Goal: Task Accomplishment & Management: Manage account settings

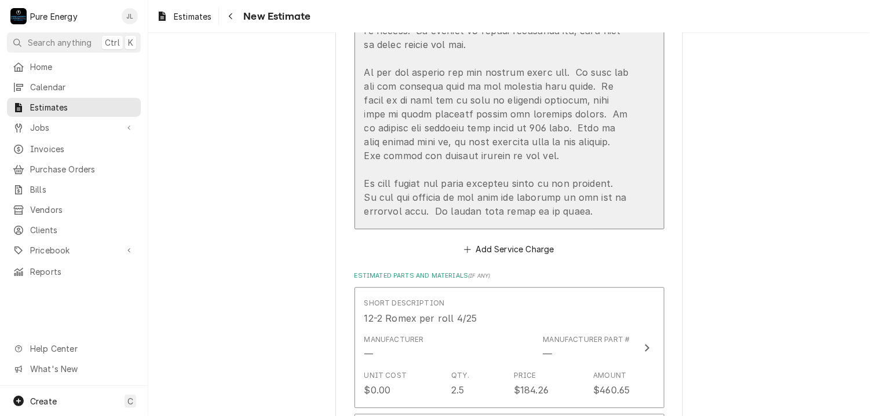
scroll to position [1332, 0]
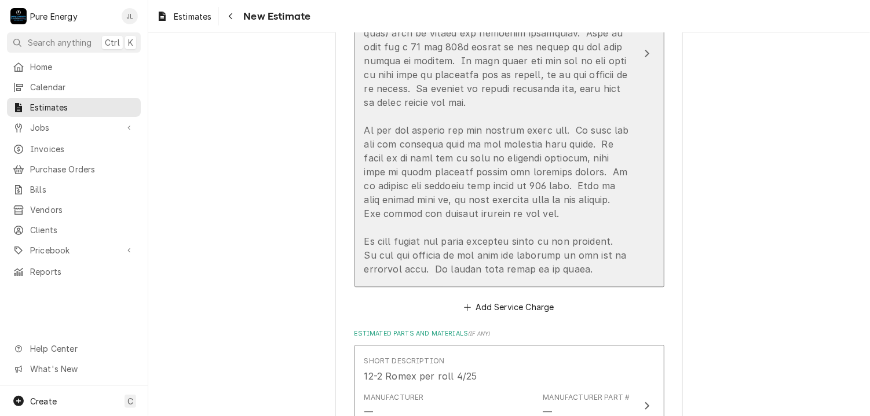
click at [623, 271] on div "Update Line Item" at bounding box center [497, 95] width 266 height 361
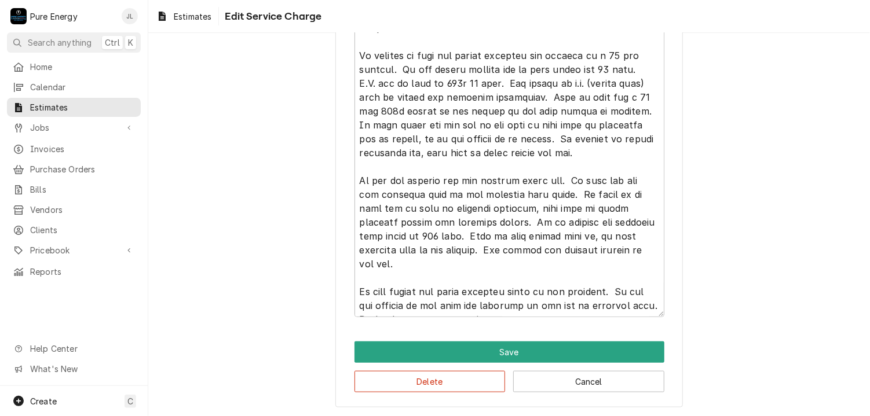
scroll to position [28, 0]
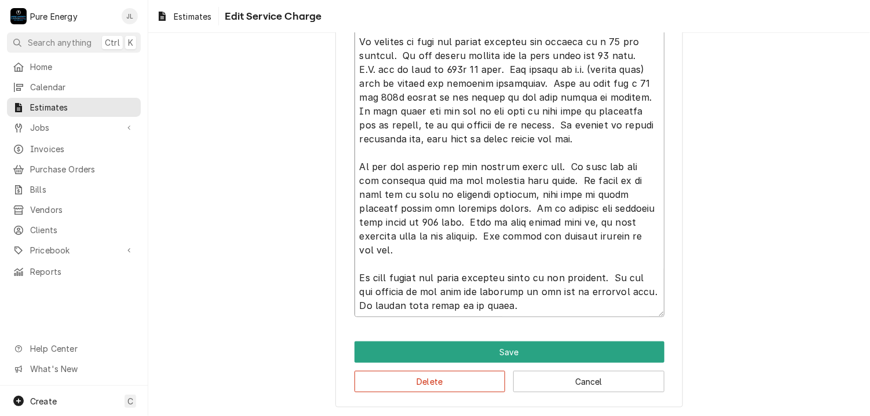
click at [415, 247] on textarea "Service Summary ( optional )" at bounding box center [509, 153] width 310 height 330
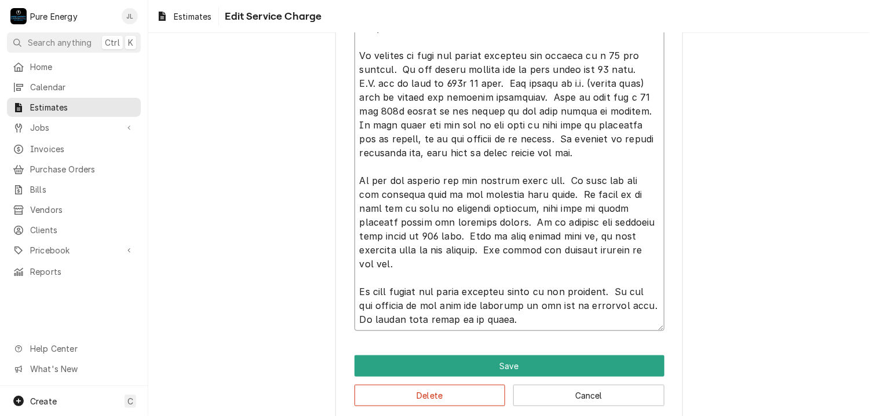
type textarea "x"
type textarea "This bid is for the addition to the existing home. As per plans sent to us, thi…"
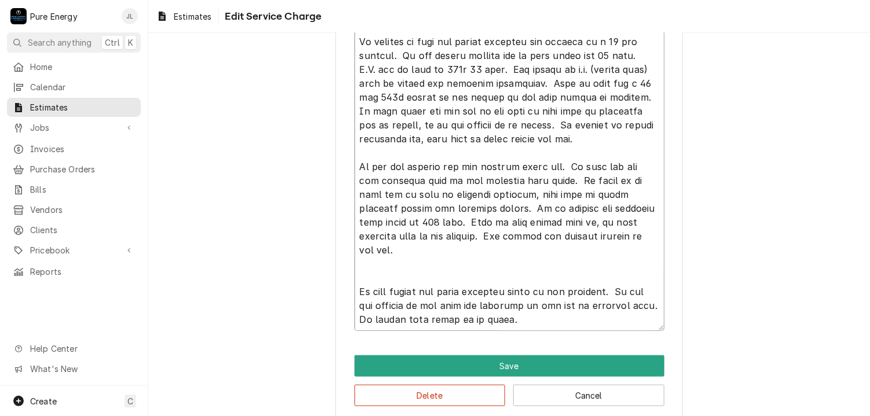
type textarea "x"
type textarea "This bid is for the addition to the existing home. As per plans sent to us, thi…"
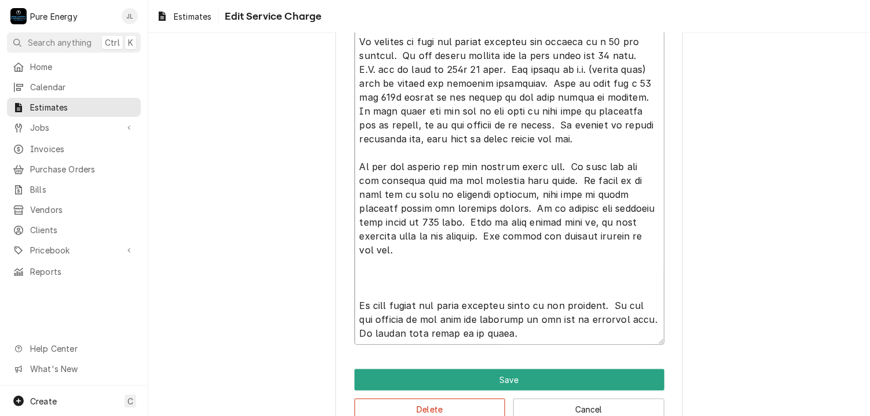
type textarea "x"
type textarea "This bid is for the addition to the existing home. As per plans sent to us, thi…"
type textarea "x"
type textarea "This bid is for the addition to the existing home. As per plans sent to us, thi…"
type textarea "x"
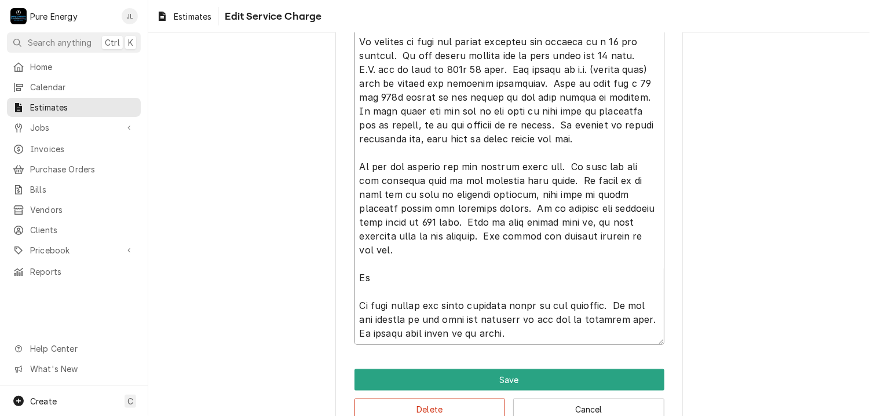
type textarea "This bid is for the addition to the existing home. As per plans sent to us, thi…"
type textarea "x"
type textarea "This bid is for the addition to the existing home. As per plans sent to us, thi…"
type textarea "x"
type textarea "This bid is for the addition to the existing home. As per plans sent to us, thi…"
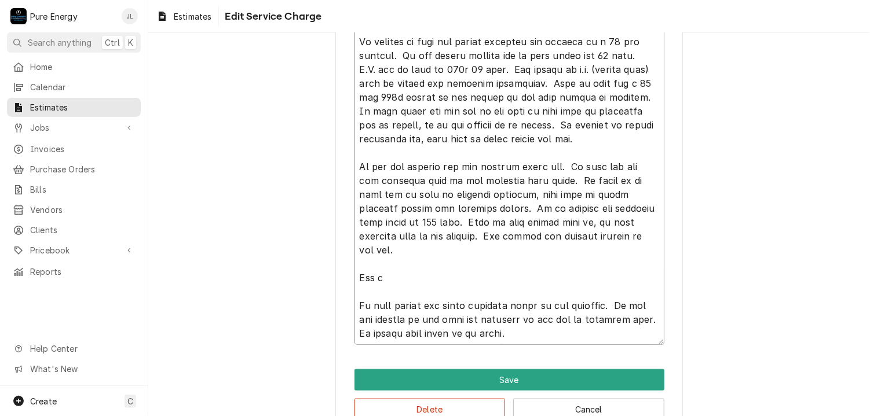
type textarea "x"
type textarea "This bid is for the addition to the existing home. As per plans sent to us, thi…"
type textarea "x"
type textarea "This bid is for the addition to the existing home. As per plans sent to us, thi…"
type textarea "x"
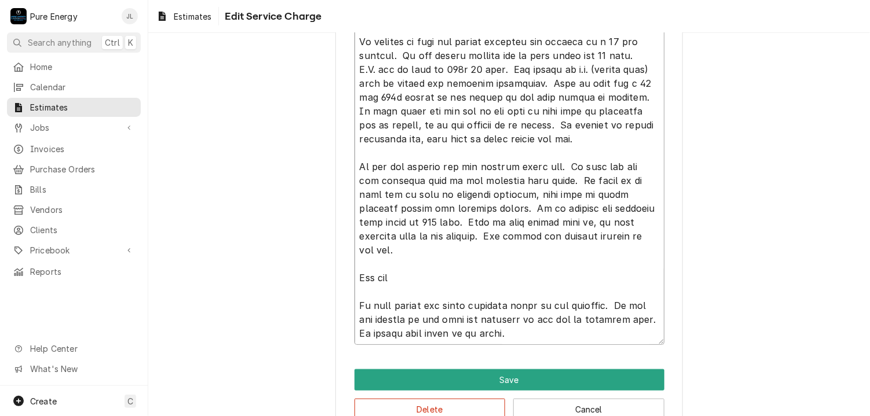
type textarea "This bid is for the addition to the existing home. As per plans sent to us, thi…"
type textarea "x"
type textarea "This bid is for the addition to the existing home. As per plans sent to us, thi…"
type textarea "x"
type textarea "This bid is for the addition to the existing home. As per plans sent to us, thi…"
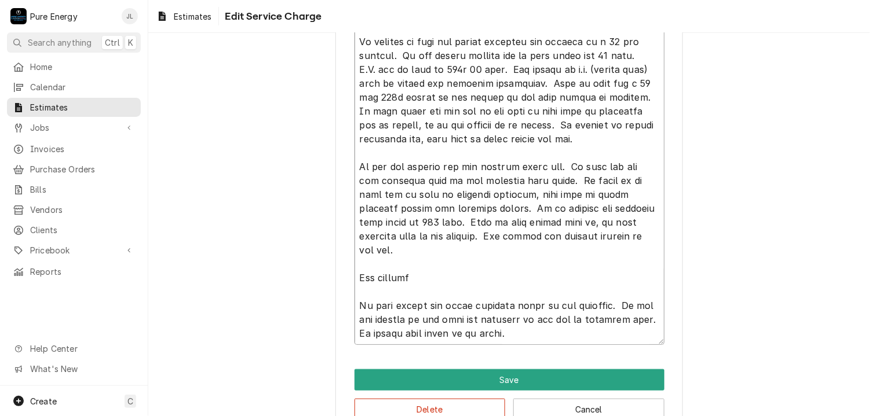
type textarea "x"
type textarea "This bid is for the addition to the existing home. As per plans sent to us, thi…"
type textarea "x"
type textarea "This bid is for the addition to the existing home. As per plans sent to us, thi…"
type textarea "x"
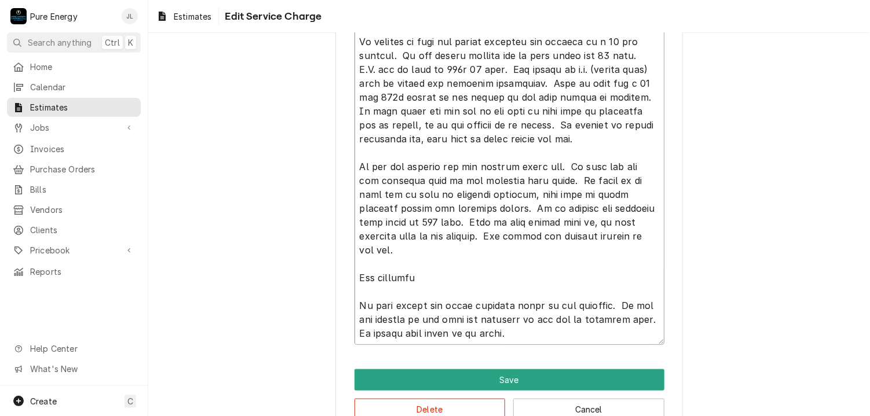
type textarea "This bid is for the addition to the existing home. As per plans sent to us, thi…"
type textarea "x"
type textarea "This bid is for the addition to the existing home. As per plans sent to us, thi…"
type textarea "x"
type textarea "This bid is for the addition to the existing home. As per plans sent to us, thi…"
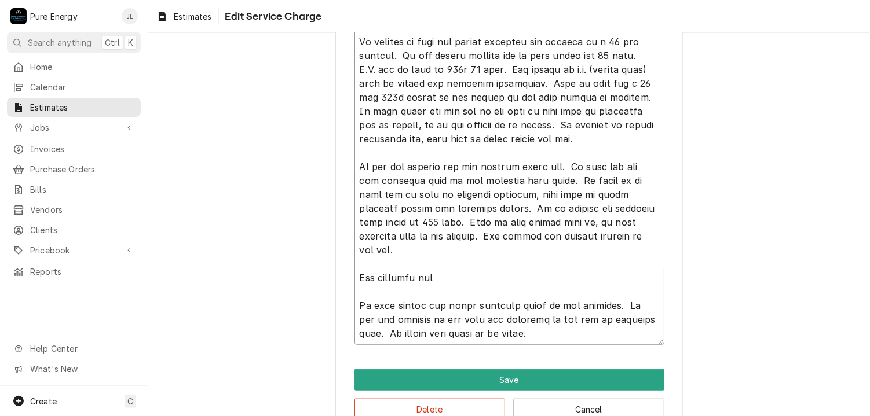
type textarea "x"
type textarea "This bid is for the addition to the existing home. As per plans sent to us, thi…"
type textarea "x"
type textarea "This bid is for the addition to the existing home. As per plans sent to us, thi…"
type textarea "x"
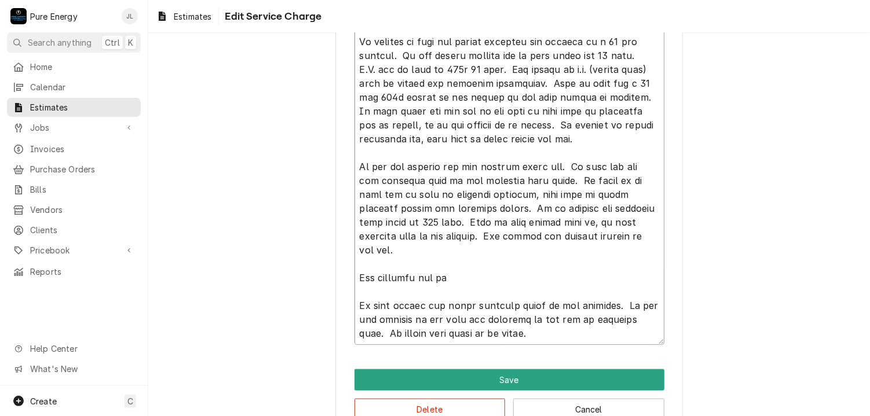
type textarea "This bid is for the addition to the existing home. As per plans sent to us, thi…"
type textarea "x"
type textarea "This bid is for the addition to the existing home. As per plans sent to us, thi…"
type textarea "x"
type textarea "This bid is for the addition to the existing home. As per plans sent to us, thi…"
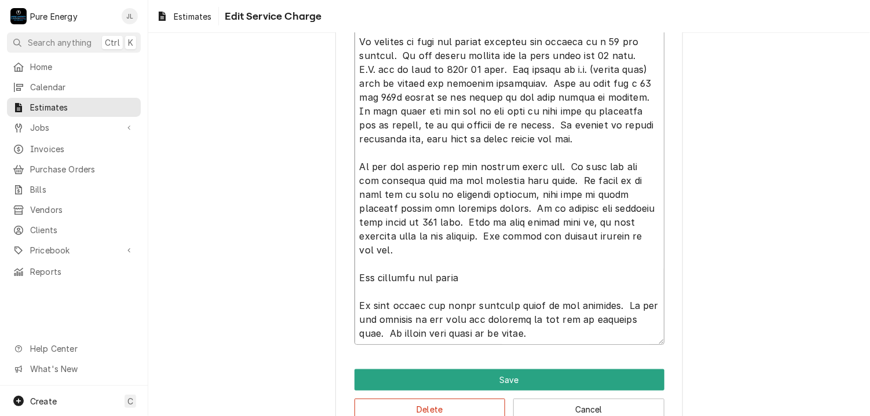
type textarea "x"
type textarea "This bid is for the addition to the existing home. As per plans sent to us, thi…"
type textarea "x"
type textarea "This bid is for the addition to the existing home. As per plans sent to us, thi…"
type textarea "x"
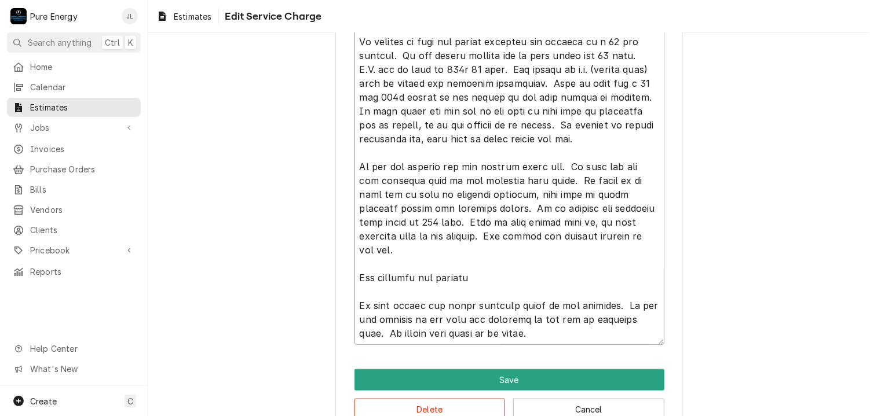
type textarea "This bid is for the addition to the existing home. As per plans sent to us, thi…"
type textarea "x"
type textarea "This bid is for the addition to the existing home. As per plans sent to us, thi…"
type textarea "x"
type textarea "This bid is for the addition to the existing home. As per plans sent to us, thi…"
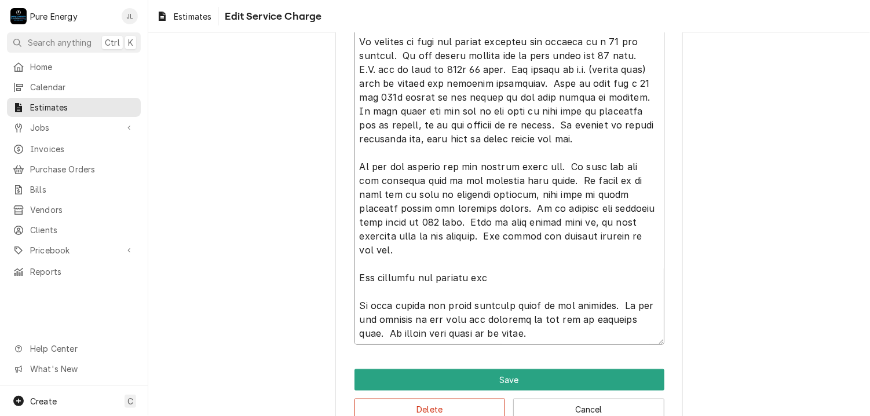
type textarea "x"
type textarea "This bid is for the addition to the existing home. As per plans sent to us, thi…"
type textarea "x"
type textarea "This bid is for the addition to the existing home. As per plans sent to us, thi…"
type textarea "x"
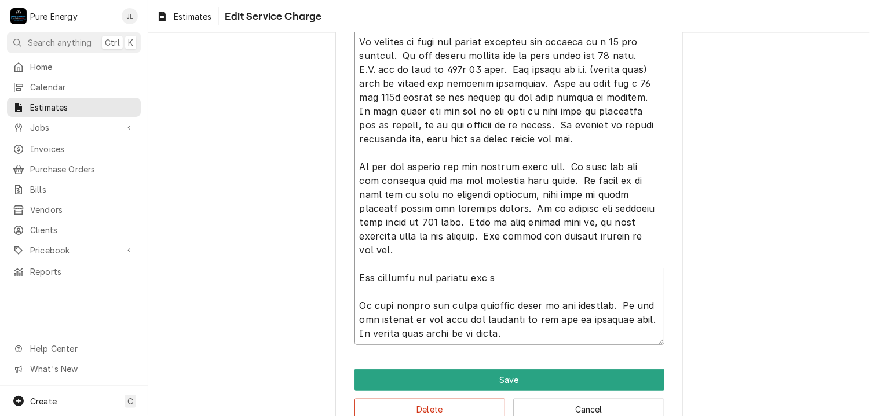
type textarea "This bid is for the addition to the existing home. As per plans sent to us, thi…"
type textarea "x"
type textarea "This bid is for the addition to the existing home. As per plans sent to us, thi…"
type textarea "x"
type textarea "This bid is for the addition to the existing home. As per plans sent to us, thi…"
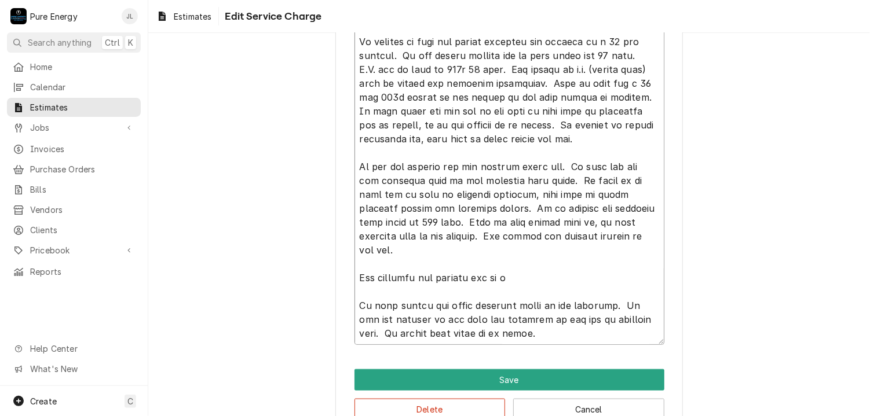
type textarea "x"
type textarea "This bid is for the addition to the existing home. As per plans sent to us, thi…"
type textarea "x"
type textarea "This bid is for the addition to the existing home. As per plans sent to us, thi…"
type textarea "x"
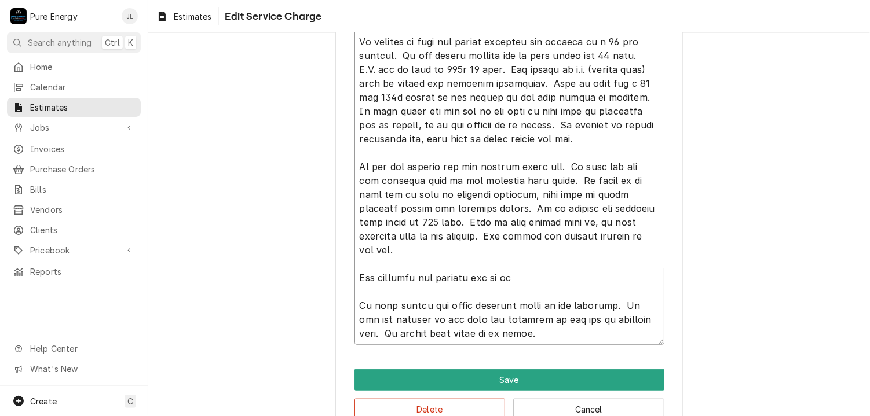
type textarea "This bid is for the addition to the existing home. As per plans sent to us, thi…"
type textarea "x"
type textarea "This bid is for the addition to the existing home. As per plans sent to us, thi…"
type textarea "x"
type textarea "This bid is for the addition to the existing home. As per plans sent to us, thi…"
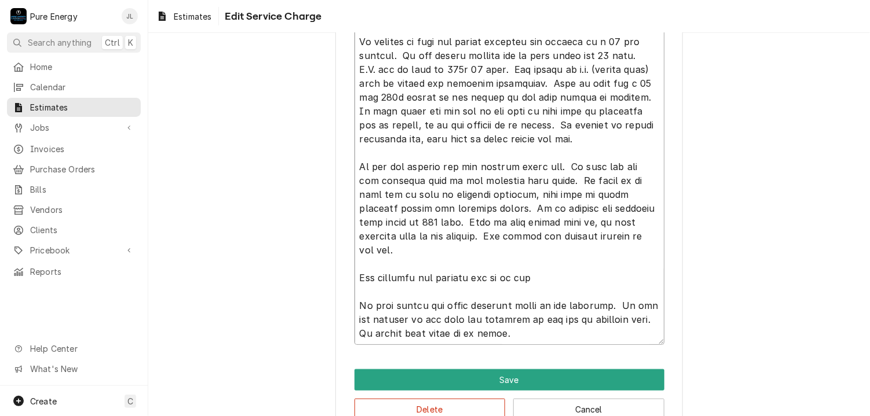
type textarea "x"
type textarea "This bid is for the addition to the existing home. As per plans sent to us, thi…"
type textarea "x"
type textarea "This bid is for the addition to the existing home. As per plans sent to us, thi…"
type textarea "x"
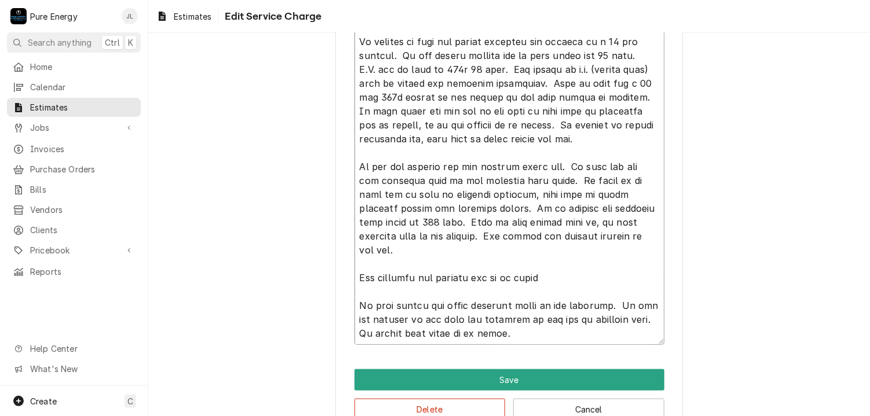
type textarea "This bid is for the addition to the existing home. As per plans sent to us, thi…"
type textarea "x"
type textarea "This bid is for the addition to the existing home. As per plans sent to us, thi…"
type textarea "x"
type textarea "This bid is for the addition to the existing home. As per plans sent to us, thi…"
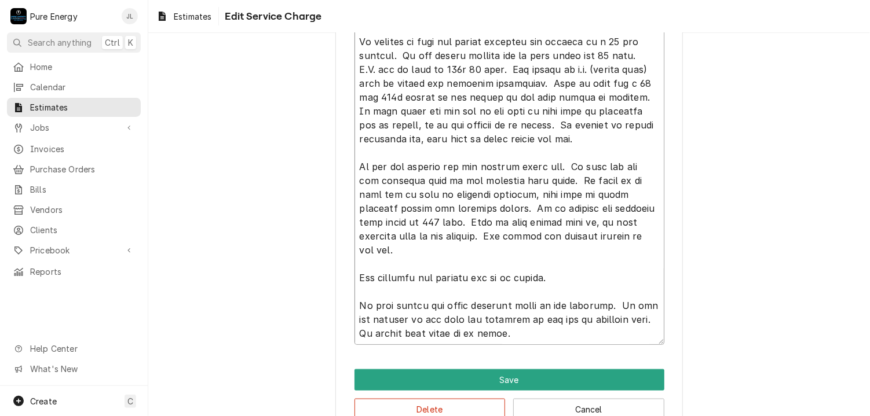
type textarea "x"
type textarea "This bid is for the addition to the existing home. As per plans sent to us, thi…"
type textarea "x"
type textarea "This bid is for the addition to the existing home. As per plans sent to us, thi…"
type textarea "x"
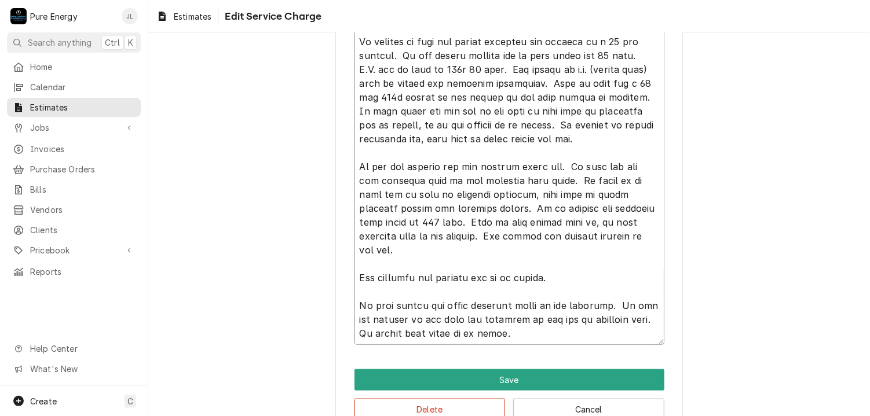
type textarea "This bid is for the addition to the existing home. As per plans sent to us, thi…"
type textarea "x"
type textarea "This bid is for the addition to the existing home. As per plans sent to us, thi…"
type textarea "x"
type textarea "This bid is for the addition to the existing home. As per plans sent to us, thi…"
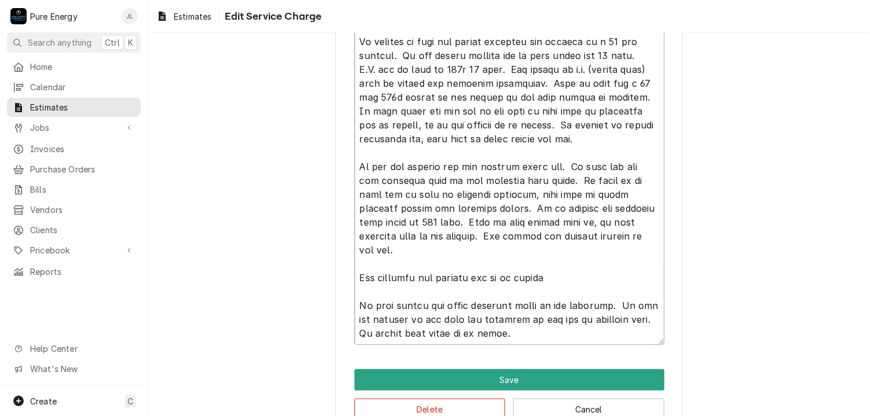
type textarea "x"
type textarea "This bid is for the addition to the existing home. As per plans sent to us, thi…"
type textarea "x"
type textarea "This bid is for the addition to the existing home. As per plans sent to us, thi…"
type textarea "x"
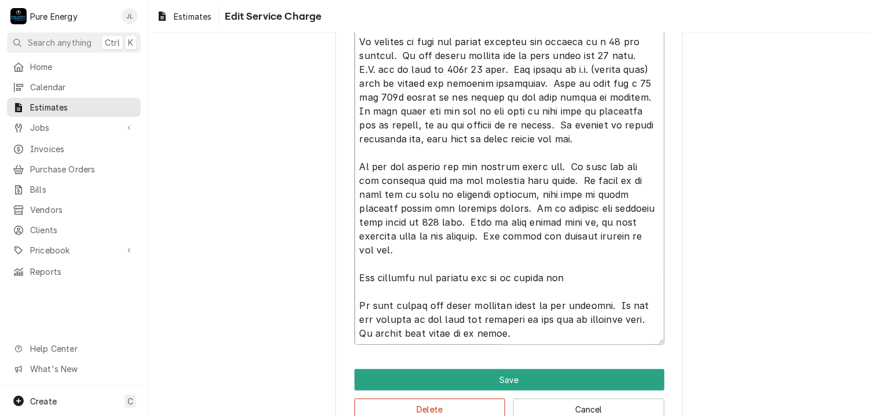
type textarea "This bid is for the addition to the existing home. As per plans sent to us, thi…"
type textarea "x"
type textarea "This bid is for the addition to the existing home. As per plans sent to us, thi…"
type textarea "x"
type textarea "This bid is for the addition to the existing home. As per plans sent to us, thi…"
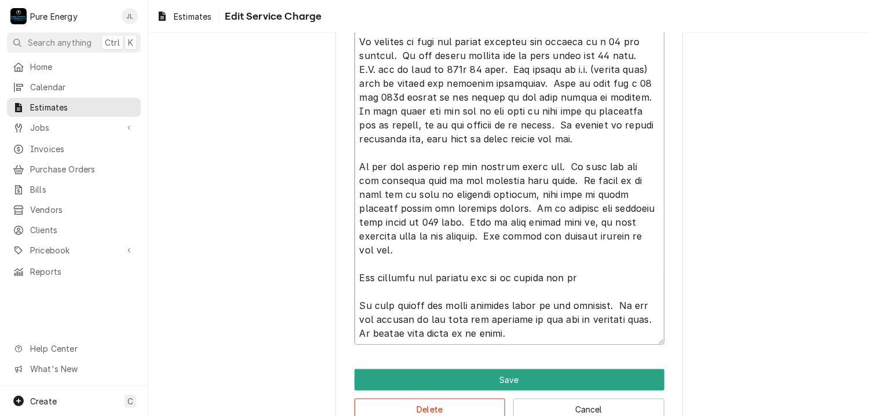
type textarea "x"
type textarea "This bid is for the addition to the existing home. As per plans sent to us, thi…"
type textarea "x"
type textarea "This bid is for the addition to the existing home. As per plans sent to us, thi…"
type textarea "x"
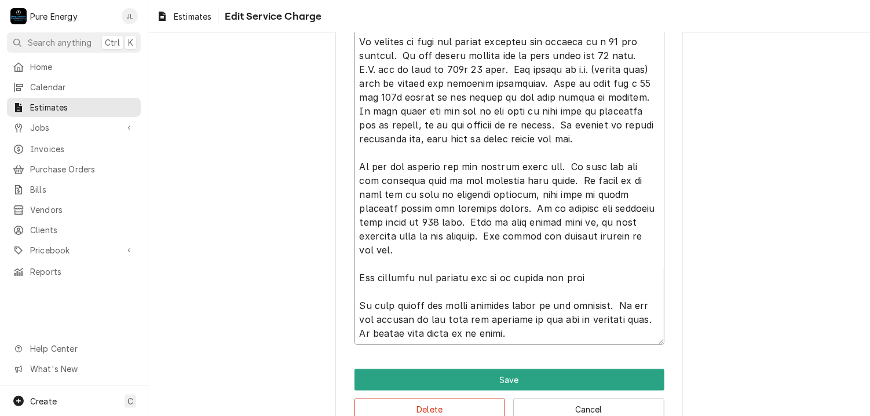
type textarea "This bid is for the addition to the existing home. As per plans sent to us, thi…"
type textarea "x"
type textarea "This bid is for the addition to the existing home. As per plans sent to us, thi…"
type textarea "x"
type textarea "This bid is for the addition to the existing home. As per plans sent to us, thi…"
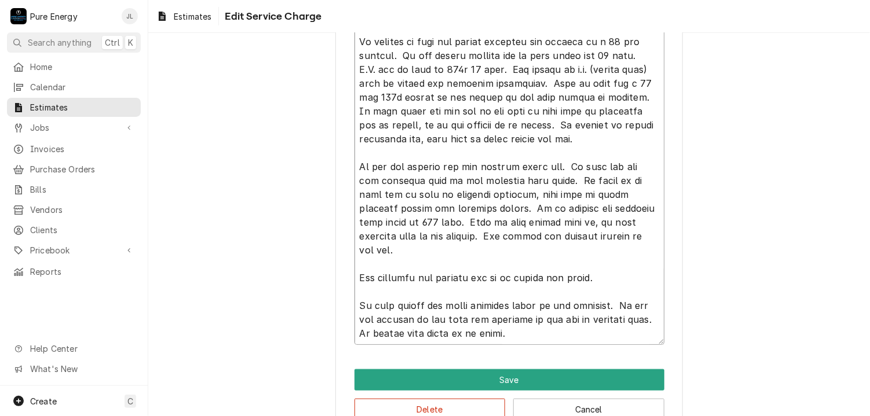
type textarea "x"
type textarea "This bid is for the addition to the existing home. As per plans sent to us, thi…"
type textarea "x"
type textarea "This bid is for the addition to the existing home. As per plans sent to us, thi…"
type textarea "x"
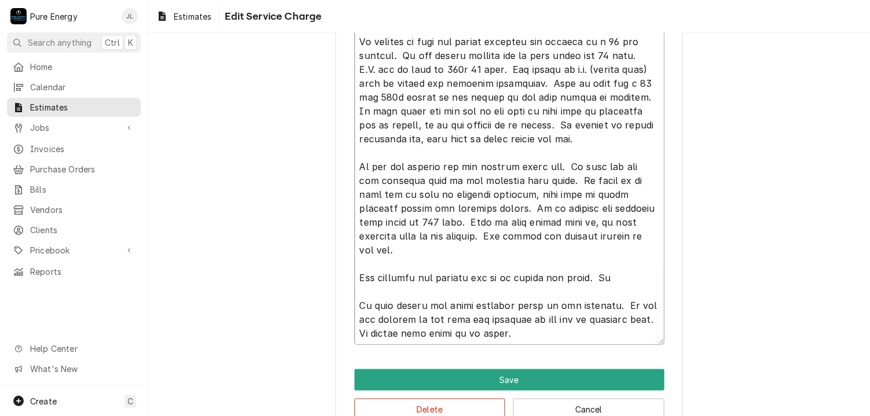
type textarea "This bid is for the addition to the existing home. As per plans sent to us, thi…"
type textarea "x"
type textarea "This bid is for the addition to the existing home. As per plans sent to us, thi…"
type textarea "x"
type textarea "This bid is for the addition to the existing home. As per plans sent to us, thi…"
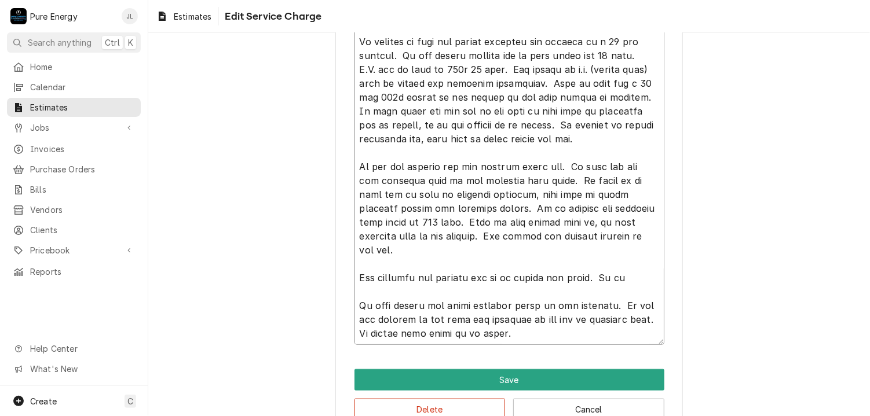
type textarea "x"
type textarea "This bid is for the addition to the existing home. As per plans sent to us, thi…"
type textarea "x"
type textarea "This bid is for the addition to the existing home. As per plans sent to us, thi…"
type textarea "x"
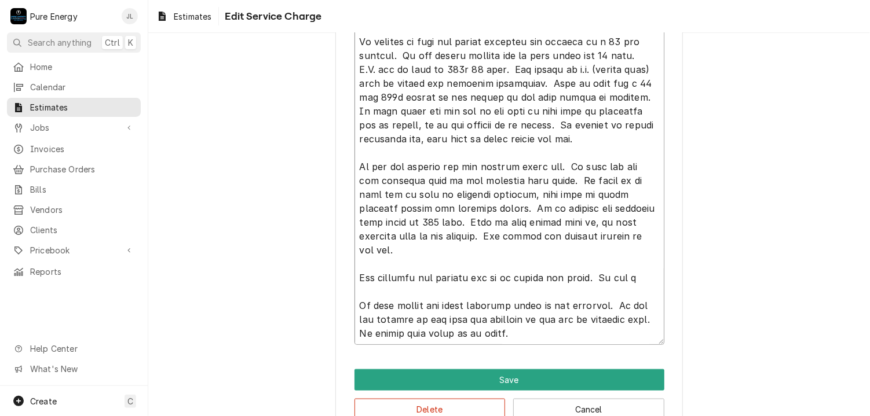
type textarea "This bid is for the addition to the existing home. As per plans sent to us, thi…"
type textarea "x"
type textarea "This bid is for the addition to the existing home. As per plans sent to us, thi…"
type textarea "x"
type textarea "This bid is for the addition to the existing home. As per plans sent to us, thi…"
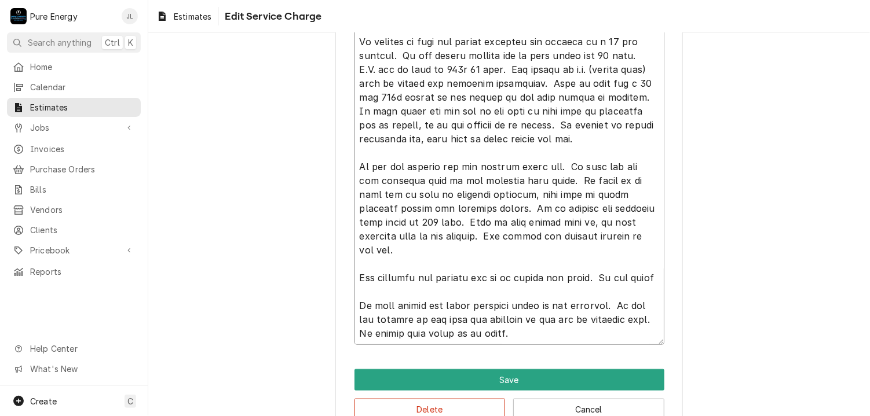
type textarea "x"
type textarea "This bid is for the addition to the existing home. As per plans sent to us, thi…"
type textarea "x"
type textarea "This bid is for the addition to the existing home. As per plans sent to us, thi…"
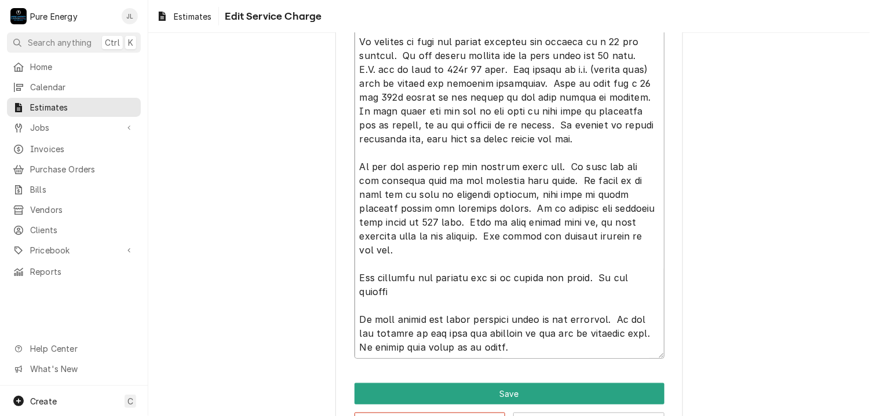
type textarea "x"
type textarea "This bid is for the addition to the existing home. As per plans sent to us, thi…"
type textarea "x"
type textarea "This bid is for the addition to the existing home. As per plans sent to us, thi…"
type textarea "x"
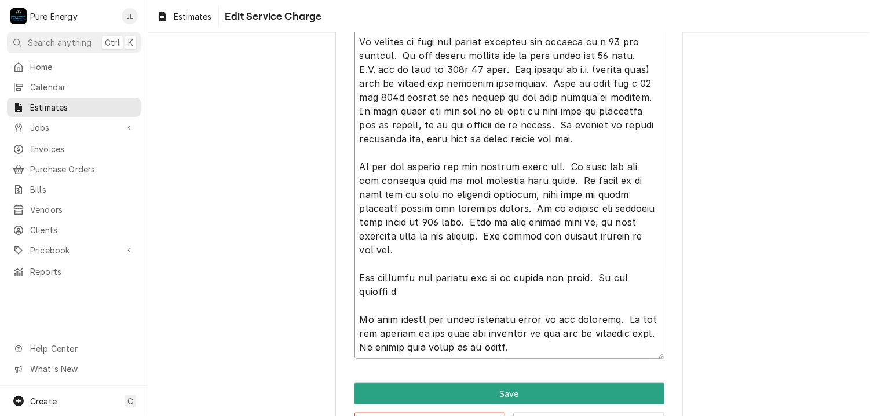
type textarea "This bid is for the addition to the existing home. As per plans sent to us, thi…"
type textarea "x"
type textarea "This bid is for the addition to the existing home. As per plans sent to us, thi…"
type textarea "x"
type textarea "This bid is for the addition to the existing home. As per plans sent to us, thi…"
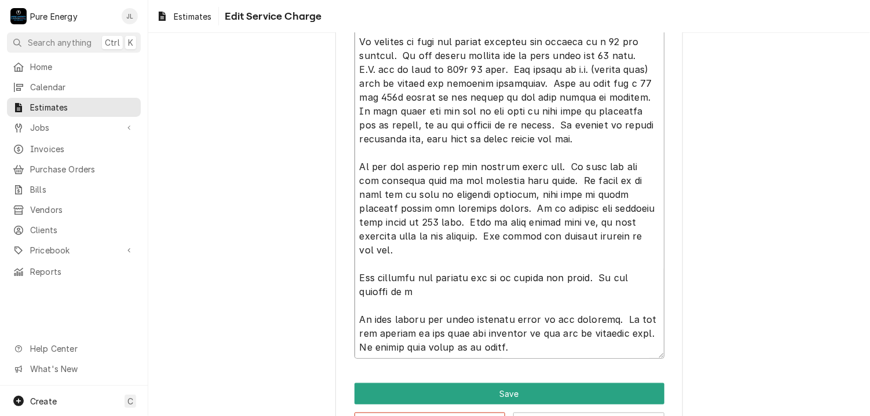
type textarea "x"
type textarea "This bid is for the addition to the existing home. As per plans sent to us, thi…"
type textarea "x"
type textarea "This bid is for the addition to the existing home. As per plans sent to us, thi…"
type textarea "x"
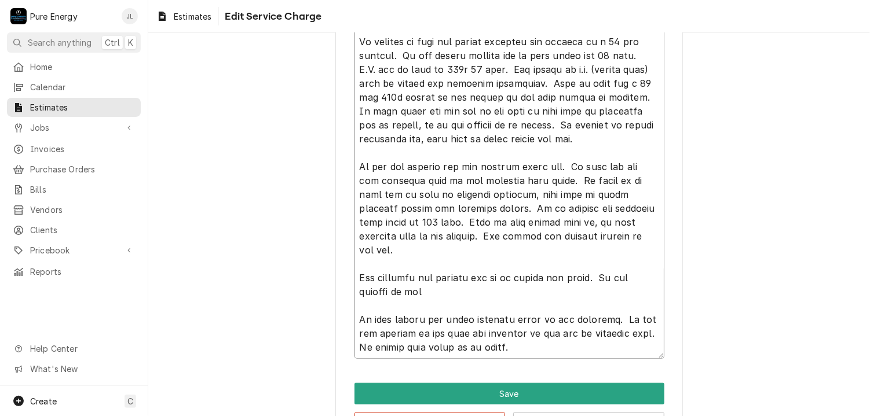
type textarea "This bid is for the addition to the existing home. As per plans sent to us, thi…"
type textarea "x"
type textarea "This bid is for the addition to the existing home. As per plans sent to us, thi…"
type textarea "x"
type textarea "This bid is for the addition to the existing home. As per plans sent to us, thi…"
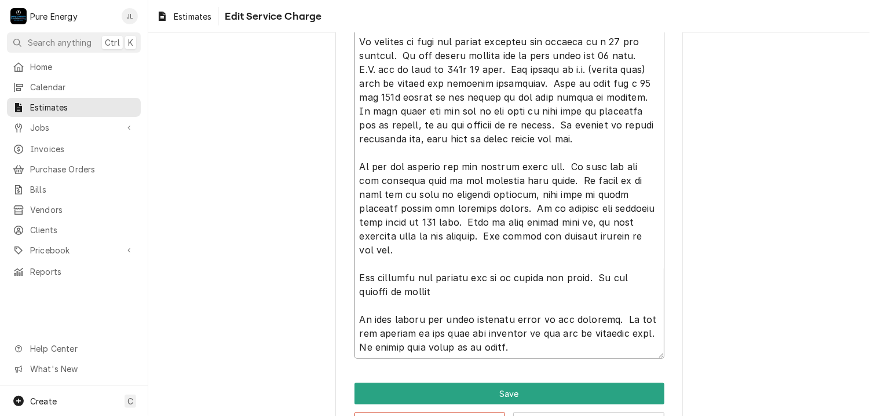
type textarea "x"
type textarea "This bid is for the addition to the existing home. As per plans sent to us, thi…"
type textarea "x"
type textarea "This bid is for the addition to the existing home. As per plans sent to us, thi…"
type textarea "x"
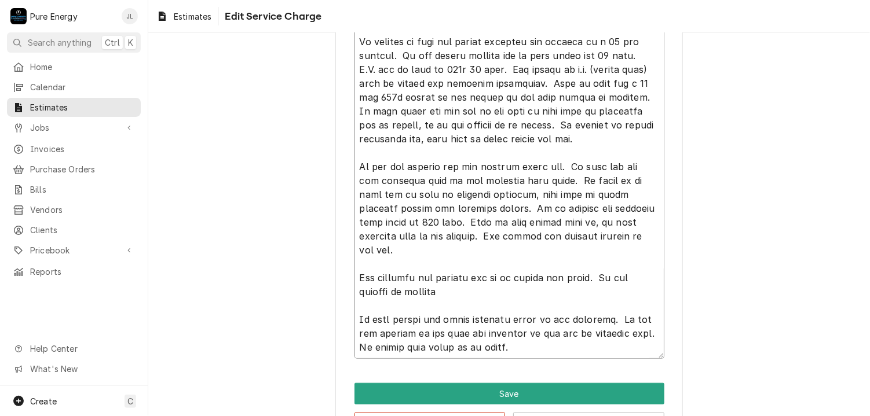
type textarea "This bid is for the addition to the existing home. As per plans sent to us, thi…"
type textarea "x"
type textarea "This bid is for the addition to the existing home. As per plans sent to us, thi…"
type textarea "x"
type textarea "This bid is for the addition to the existing home. As per plans sent to us, thi…"
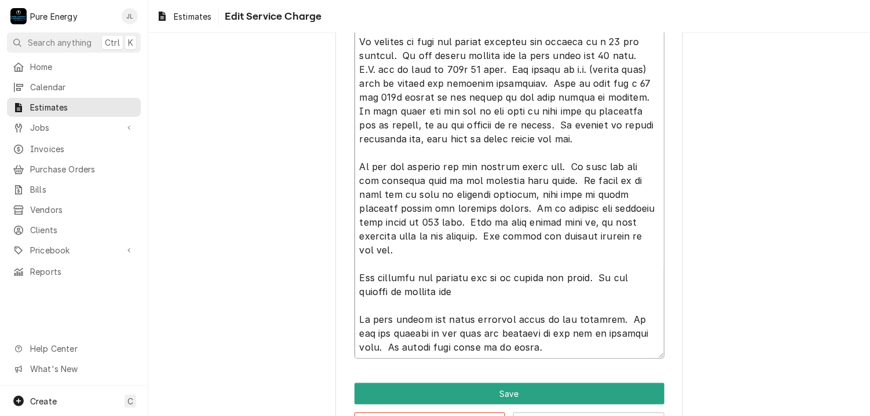
type textarea "x"
type textarea "This bid is for the addition to the existing home. As per plans sent to us, thi…"
type textarea "x"
type textarea "This bid is for the addition to the existing home. As per plans sent to us, thi…"
type textarea "x"
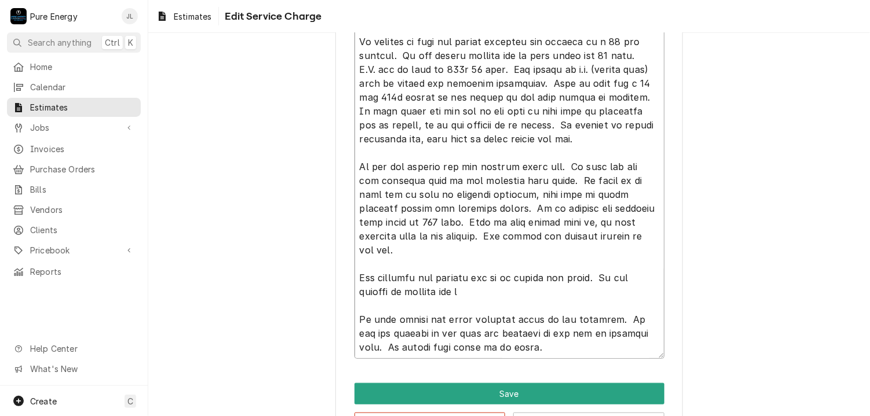
type textarea "This bid is for the addition to the existing home. As per plans sent to us, thi…"
type textarea "x"
type textarea "This bid is for the addition to the existing home. As per plans sent to us, thi…"
type textarea "x"
type textarea "This bid is for the addition to the existing home. As per plans sent to us, thi…"
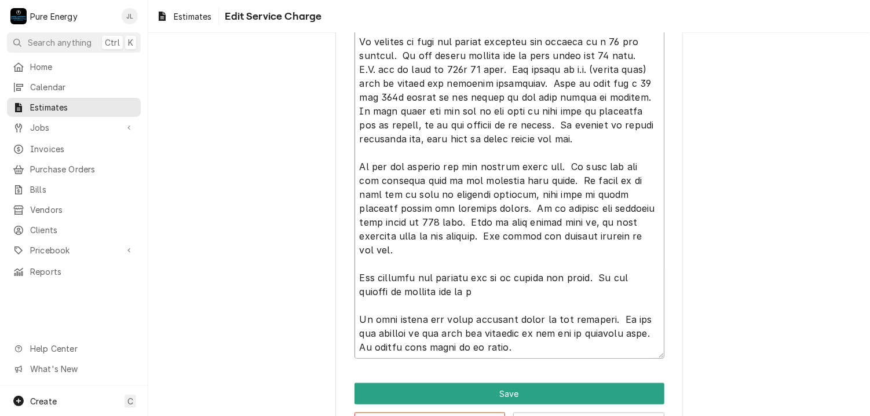
type textarea "x"
type textarea "This bid is for the addition to the existing home. As per plans sent to us, thi…"
type textarea "x"
type textarea "This bid is for the addition to the existing home. As per plans sent to us, thi…"
type textarea "x"
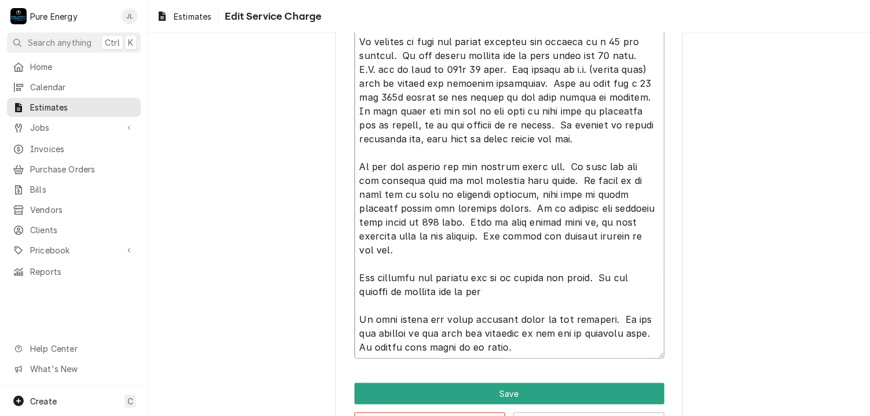
type textarea "This bid is for the addition to the existing home. As per plans sent to us, thi…"
type textarea "x"
type textarea "This bid is for the addition to the existing home. As per plans sent to us, thi…"
type textarea "x"
type textarea "This bid is for the addition to the existing home. As per plans sent to us, thi…"
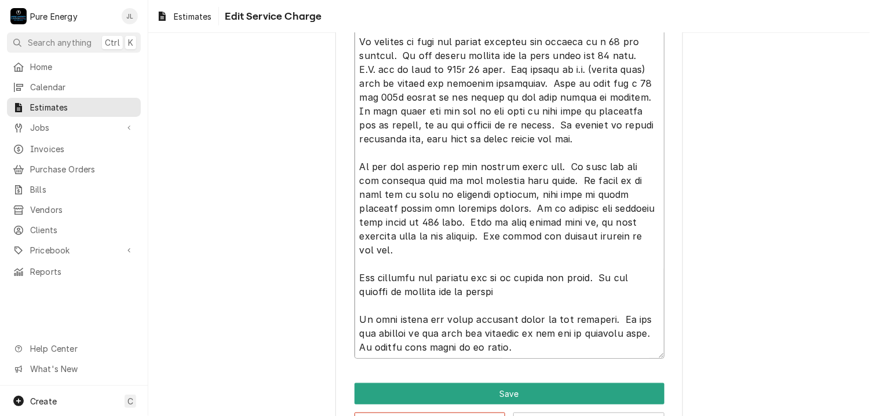
type textarea "x"
type textarea "This bid is for the addition to the existing home. As per plans sent to us, thi…"
type textarea "x"
type textarea "This bid is for the addition to the existing home. As per plans sent to us, thi…"
type textarea "x"
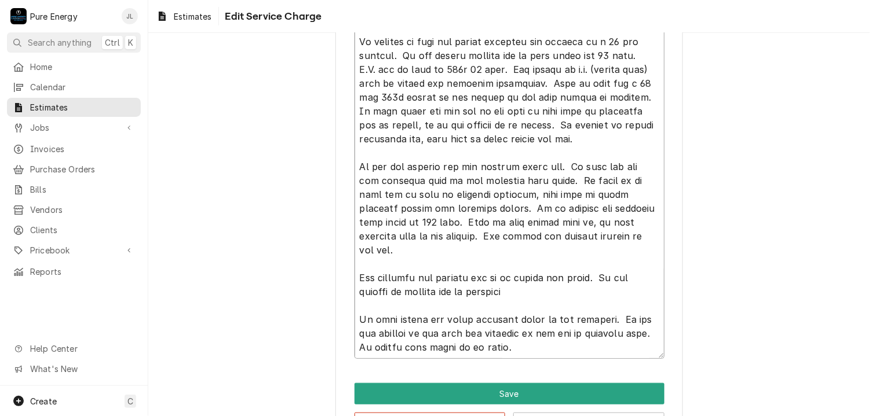
type textarea "This bid is for the addition to the existing home. As per plans sent to us, thi…"
type textarea "x"
type textarea "This bid is for the addition to the existing home. As per plans sent to us, thi…"
type textarea "x"
type textarea "This bid is for the addition to the existing home. As per plans sent to us, thi…"
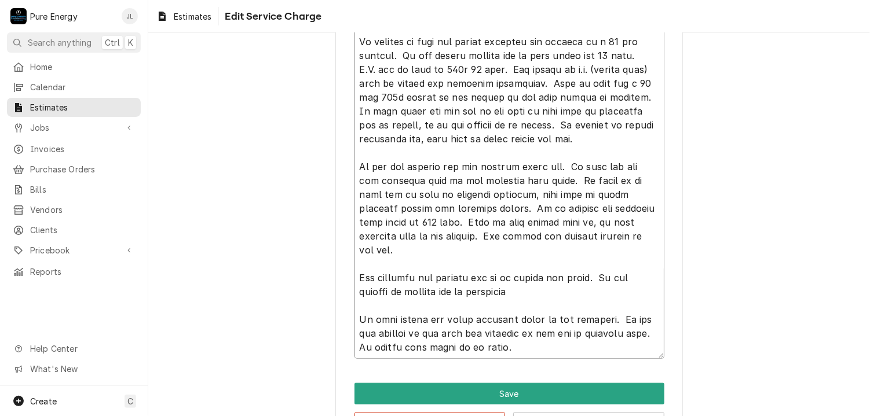
type textarea "x"
type textarea "This bid is for the addition to the existing home. As per plans sent to us, thi…"
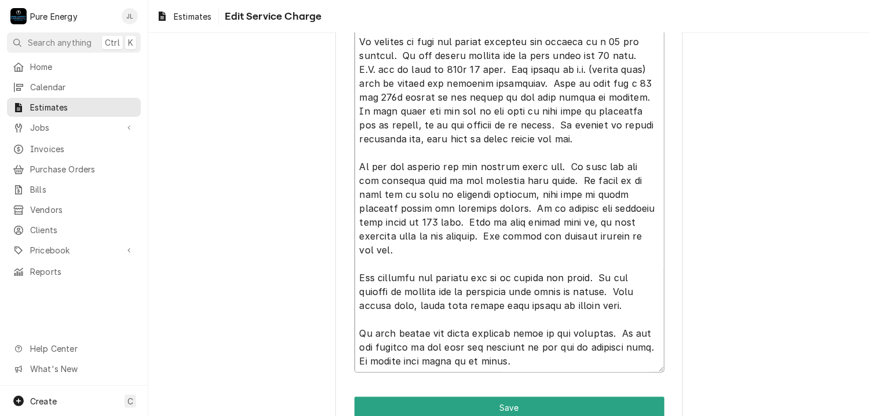
click at [412, 242] on textarea "Service Summary ( optional )" at bounding box center [509, 181] width 310 height 386
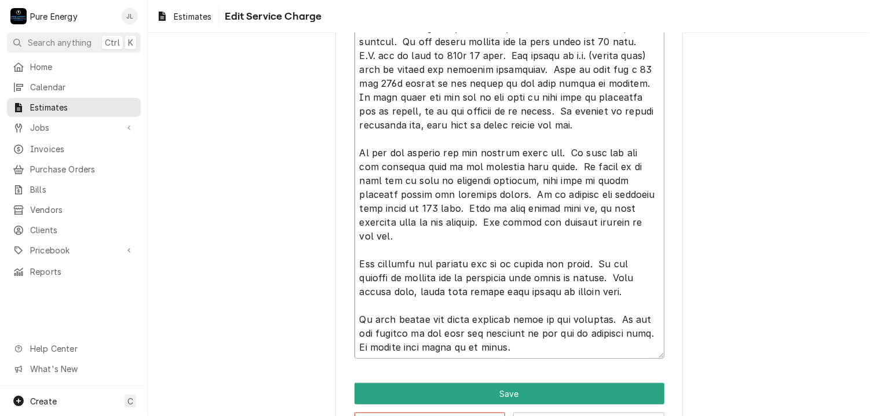
drag, startPoint x: 648, startPoint y: 291, endPoint x: 642, endPoint y: 309, distance: 18.1
click at [647, 291] on textarea "Service Summary ( optional )" at bounding box center [509, 167] width 310 height 386
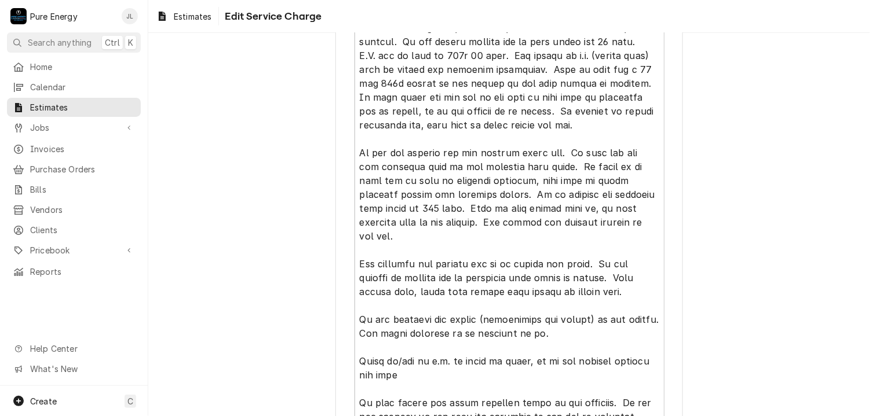
scroll to position [437, 0]
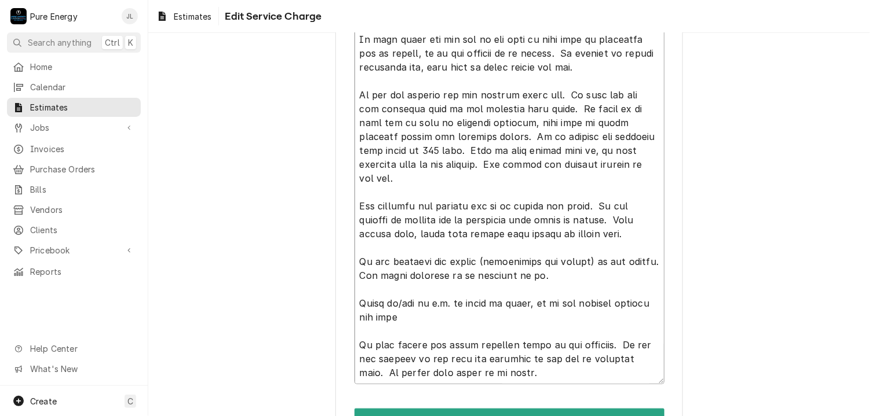
click at [438, 319] on textarea "Service Summary ( optional )" at bounding box center [509, 150] width 310 height 469
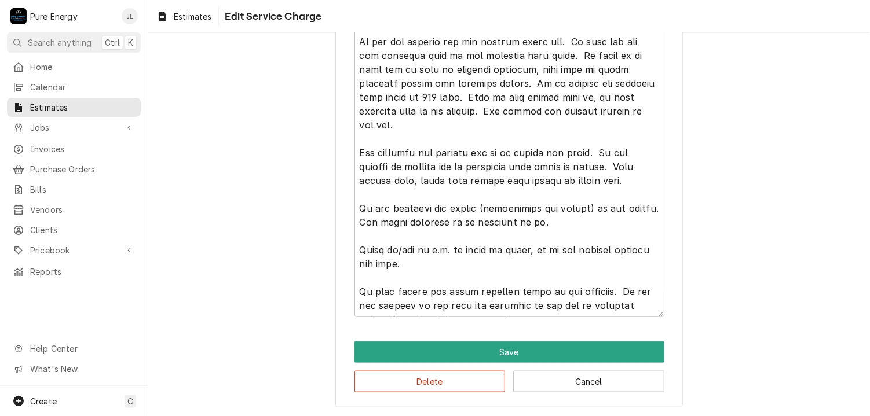
scroll to position [388, 0]
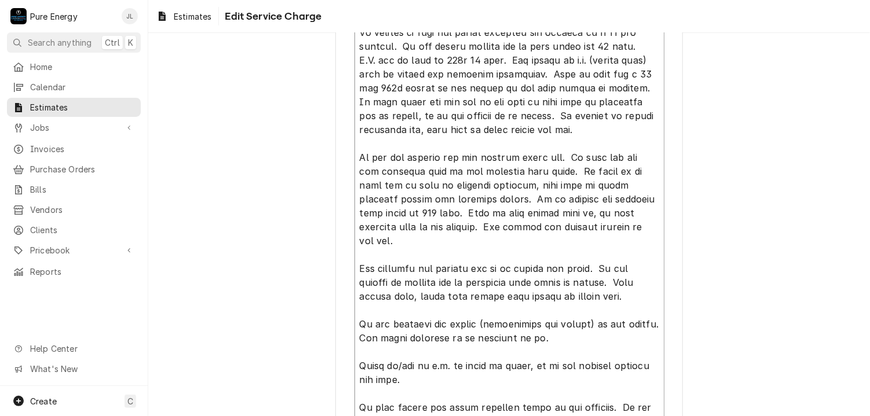
click at [396, 148] on textarea "Service Summary ( optional )" at bounding box center [509, 199] width 310 height 469
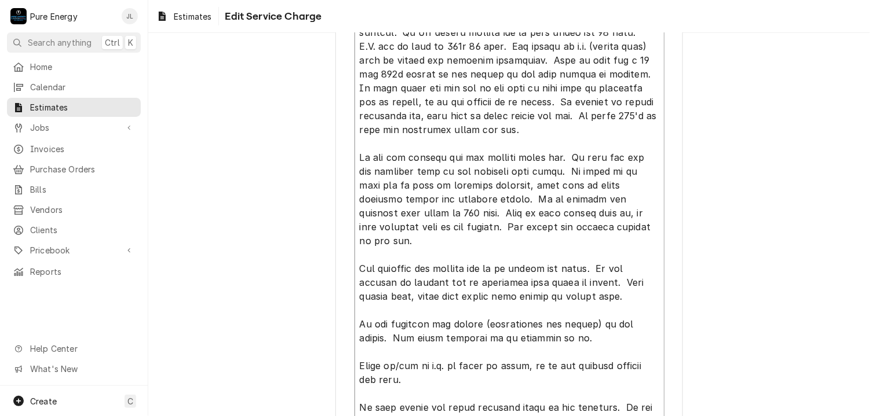
scroll to position [518, 0]
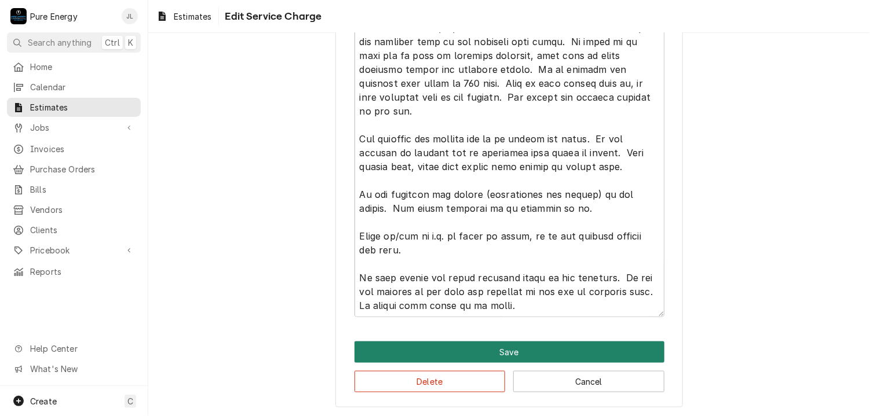
click at [477, 353] on button "Save" at bounding box center [509, 352] width 310 height 21
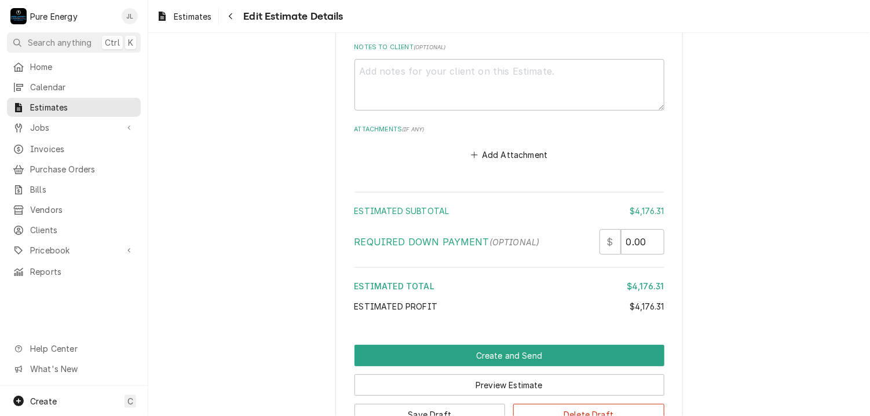
scroll to position [6544, 0]
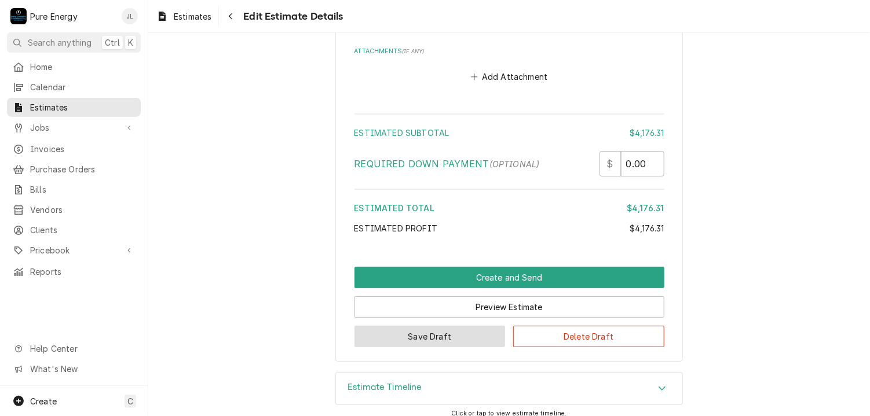
click at [451, 331] on button "Save Draft" at bounding box center [429, 336] width 151 height 21
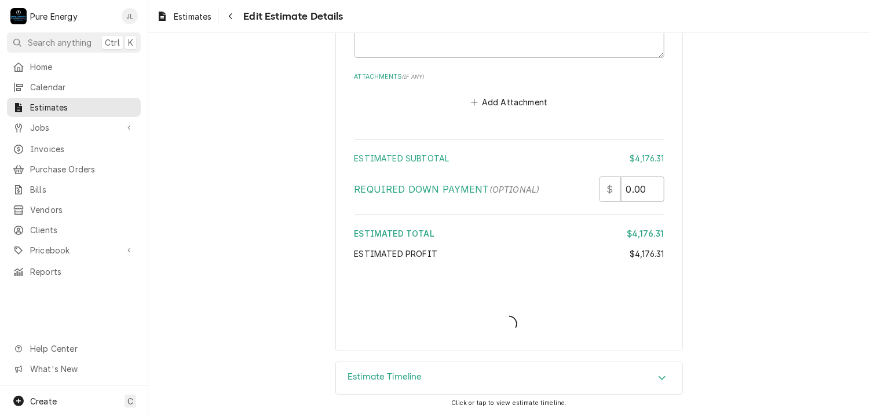
scroll to position [6509, 0]
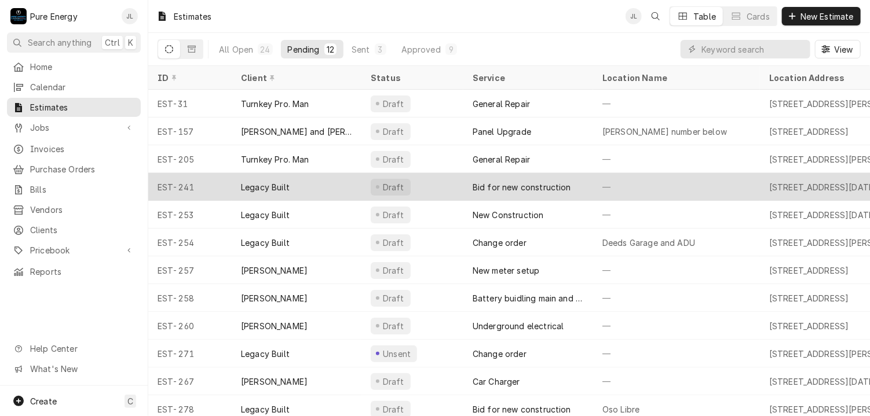
scroll to position [14, 0]
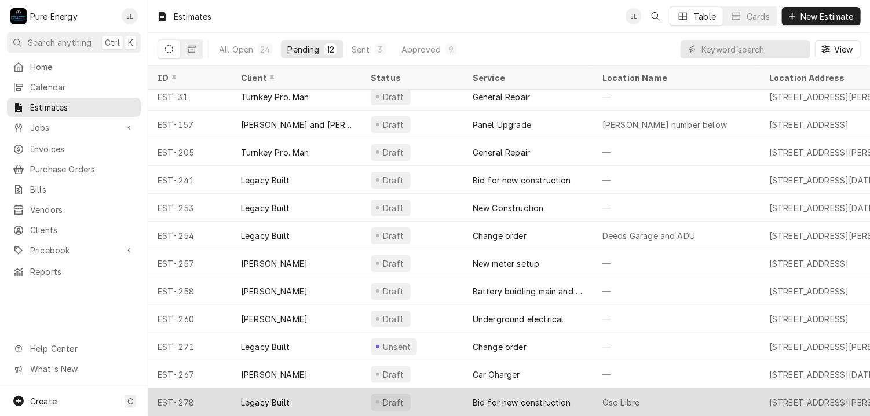
click at [707, 394] on div "Oso Libre" at bounding box center [676, 403] width 167 height 28
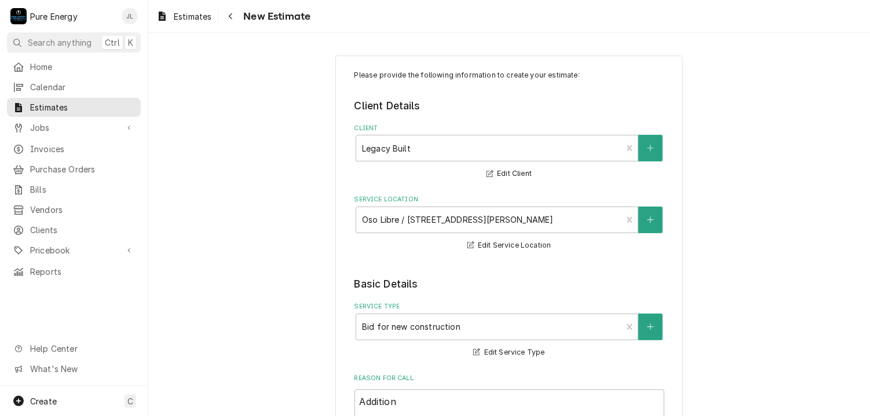
type textarea "x"
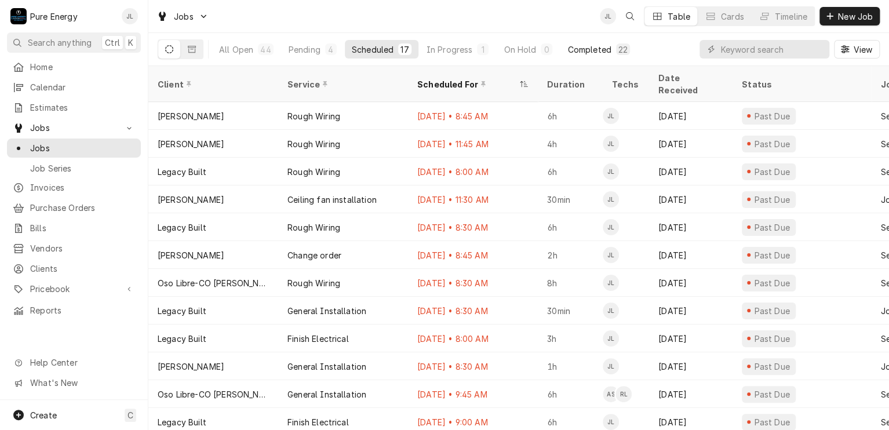
click at [601, 43] on div "Completed" at bounding box center [588, 49] width 43 height 12
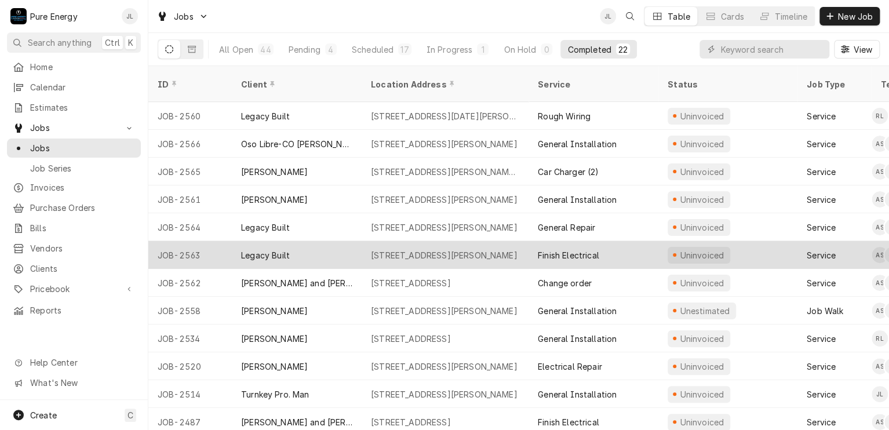
click at [336, 242] on div "Legacy Built" at bounding box center [297, 255] width 130 height 28
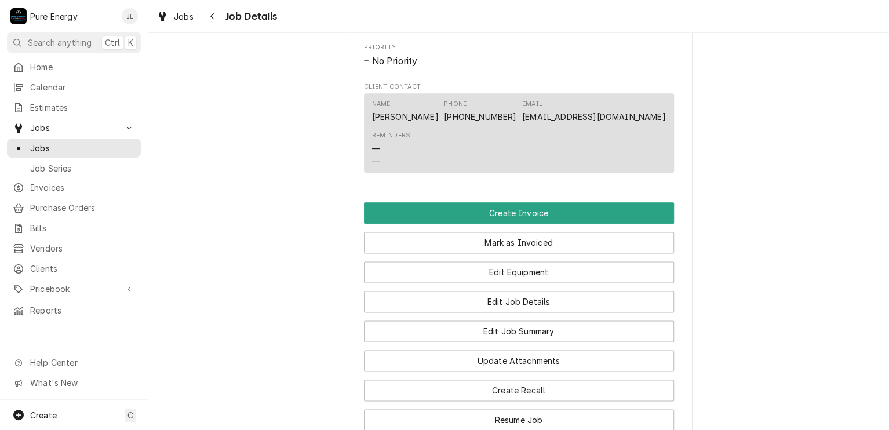
scroll to position [867, 0]
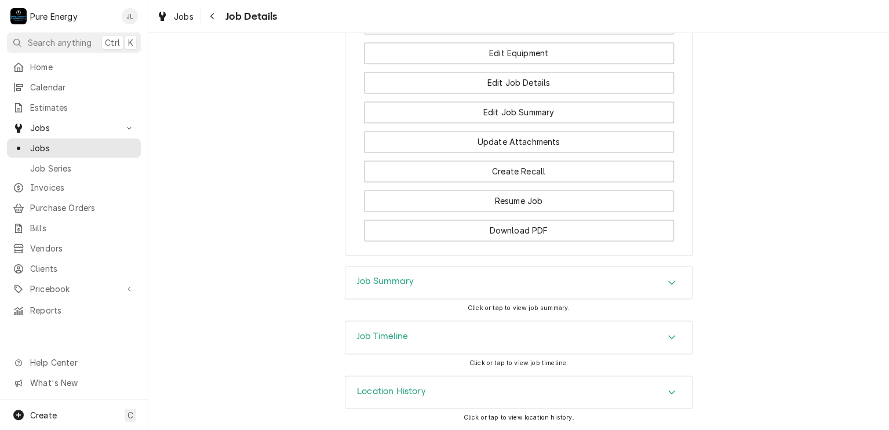
click at [455, 277] on div "Job Summary" at bounding box center [518, 282] width 346 height 32
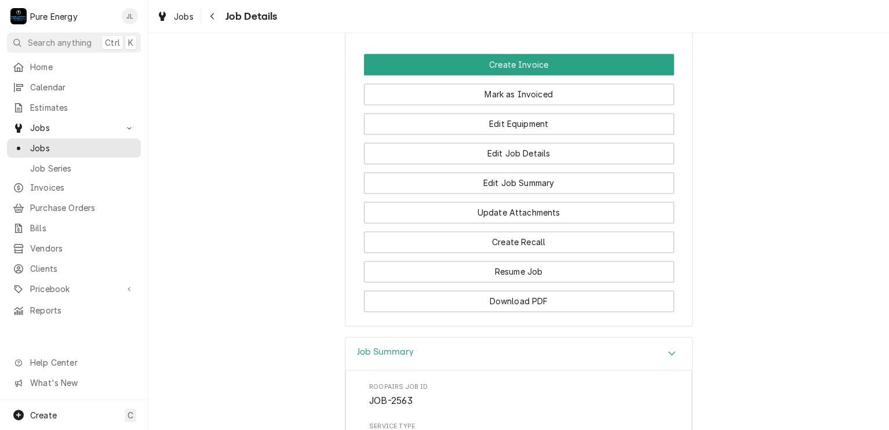
scroll to position [728, 0]
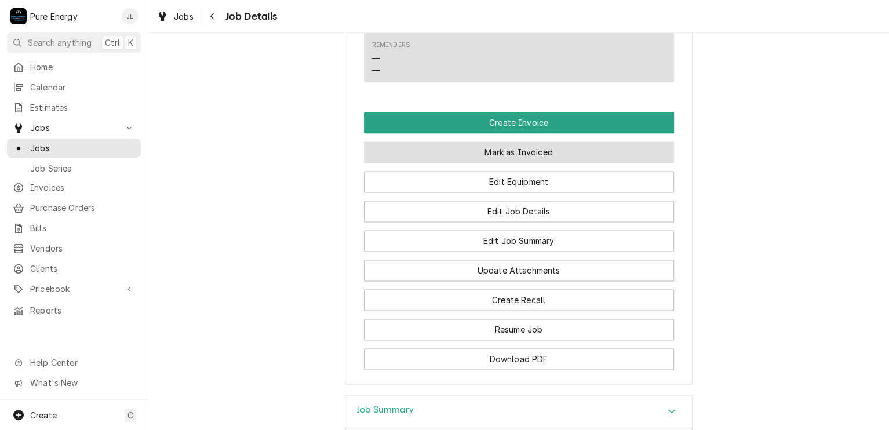
click at [533, 163] on button "Mark as Invoiced" at bounding box center [519, 151] width 310 height 21
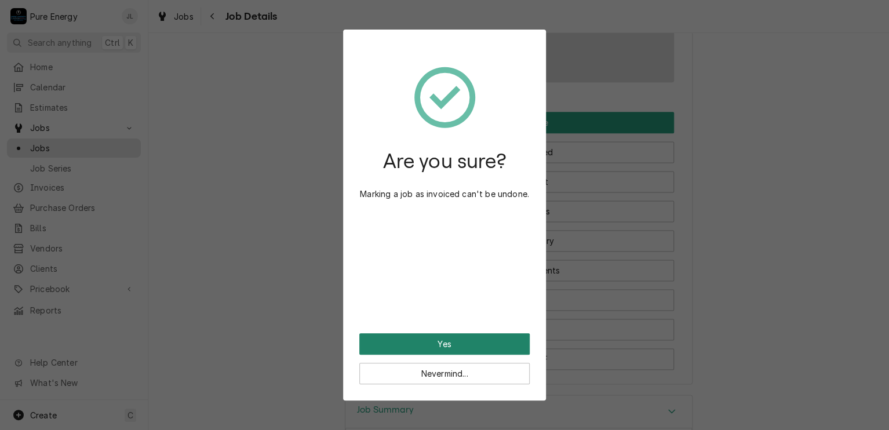
click at [428, 347] on button "Yes" at bounding box center [444, 343] width 170 height 21
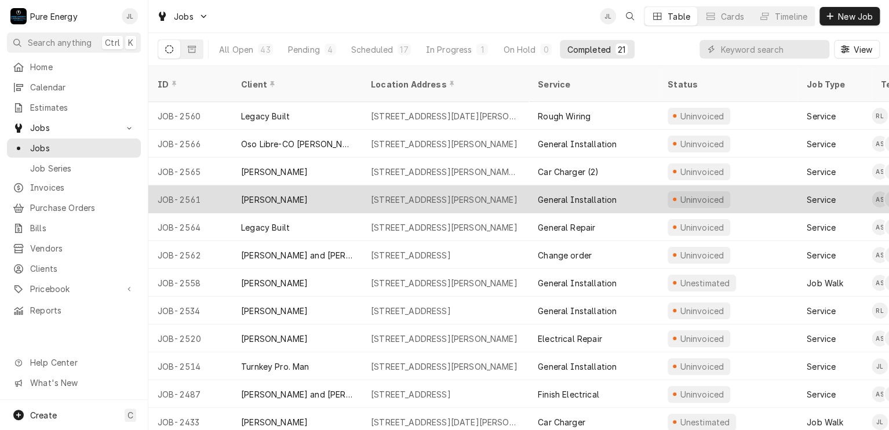
click at [755, 185] on div "Uninvoiced" at bounding box center [727, 199] width 139 height 28
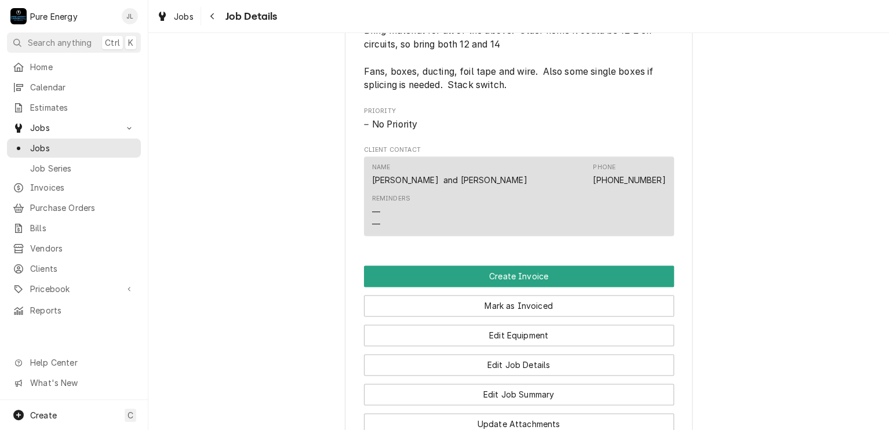
scroll to position [811, 0]
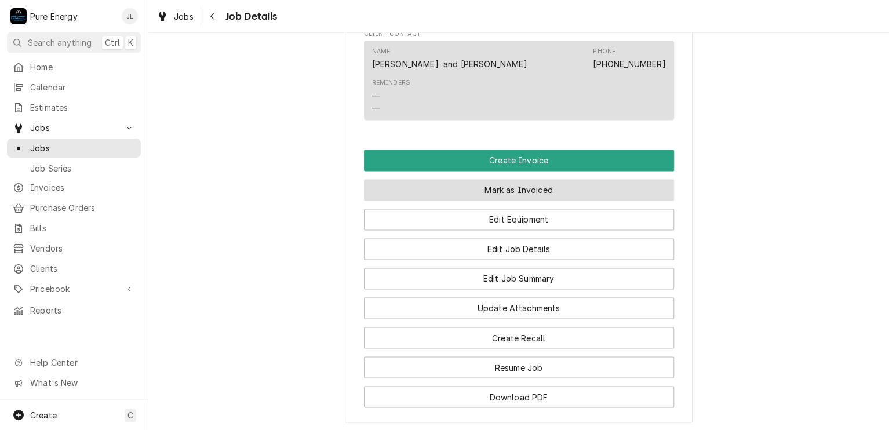
click at [520, 200] on button "Mark as Invoiced" at bounding box center [519, 189] width 310 height 21
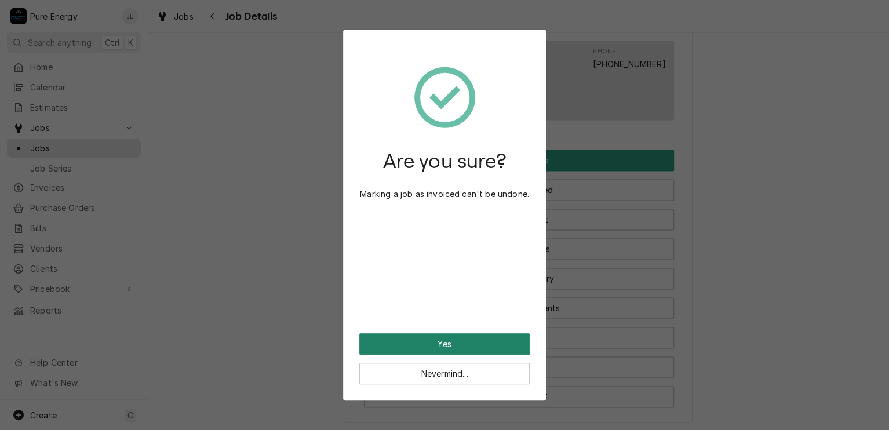
click at [482, 339] on button "Yes" at bounding box center [444, 343] width 170 height 21
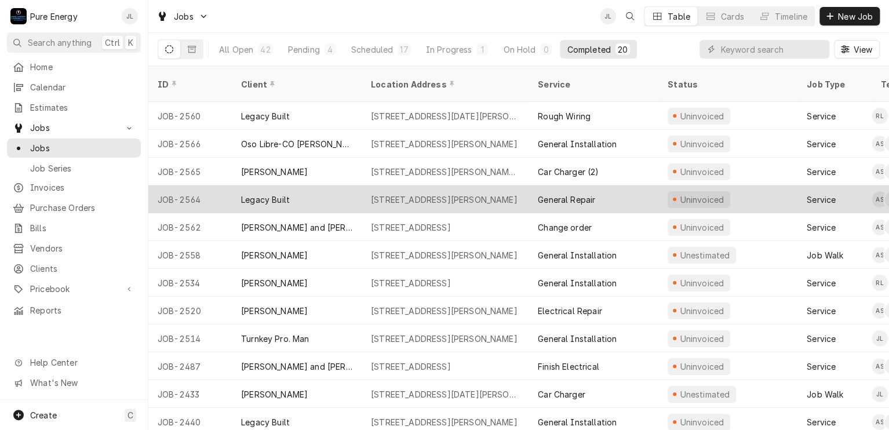
click at [638, 188] on div "General Repair" at bounding box center [593, 199] width 130 height 28
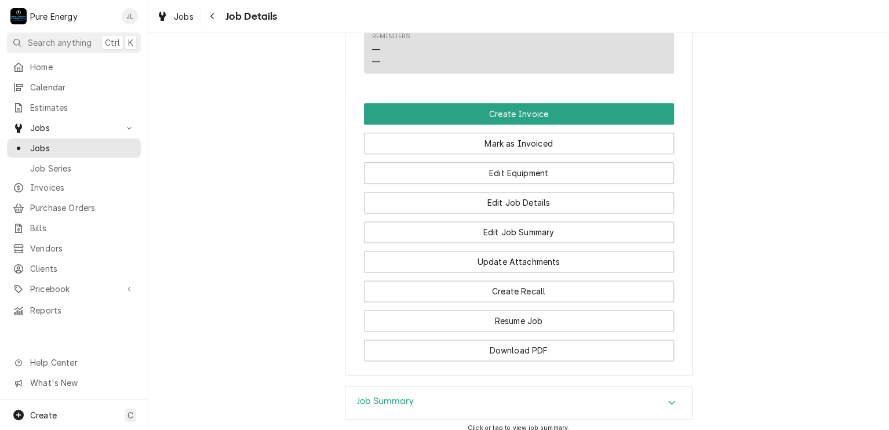
scroll to position [825, 0]
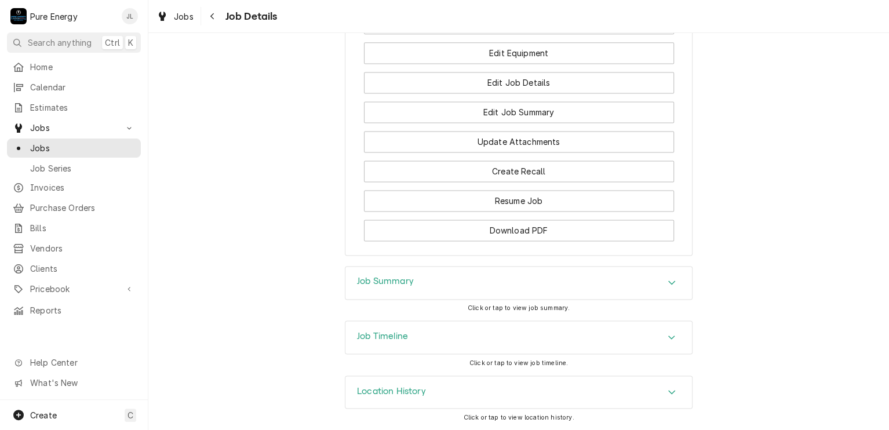
click at [430, 279] on div "Job Summary" at bounding box center [518, 282] width 346 height 32
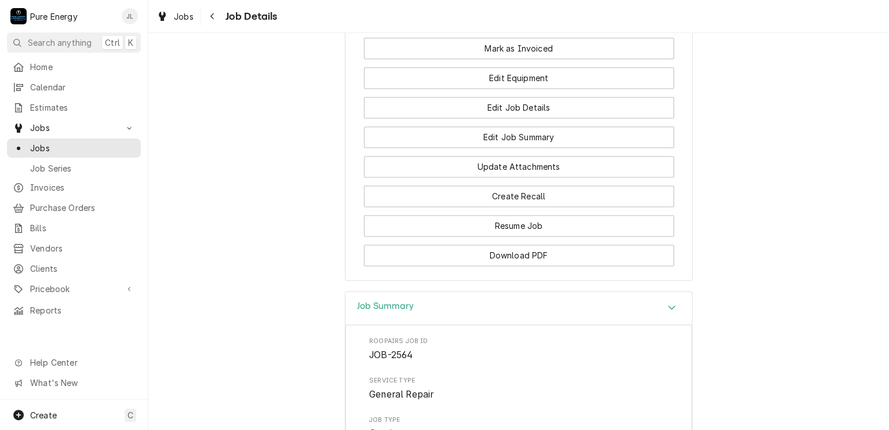
scroll to position [674, 0]
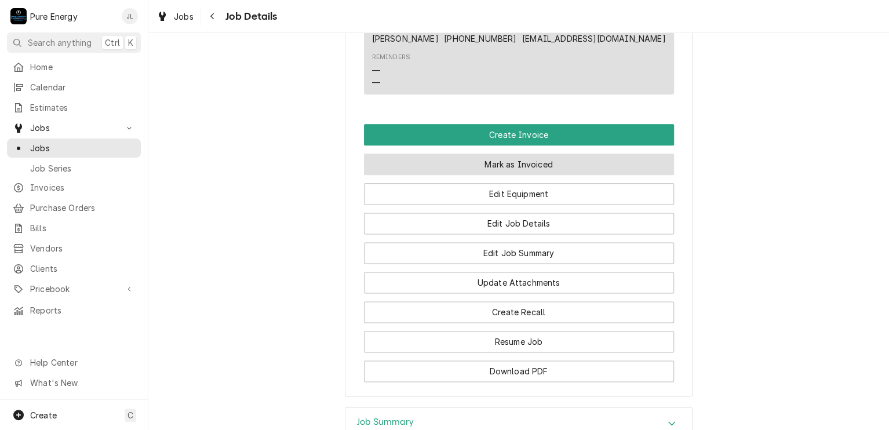
click at [508, 175] on button "Mark as Invoiced" at bounding box center [519, 163] width 310 height 21
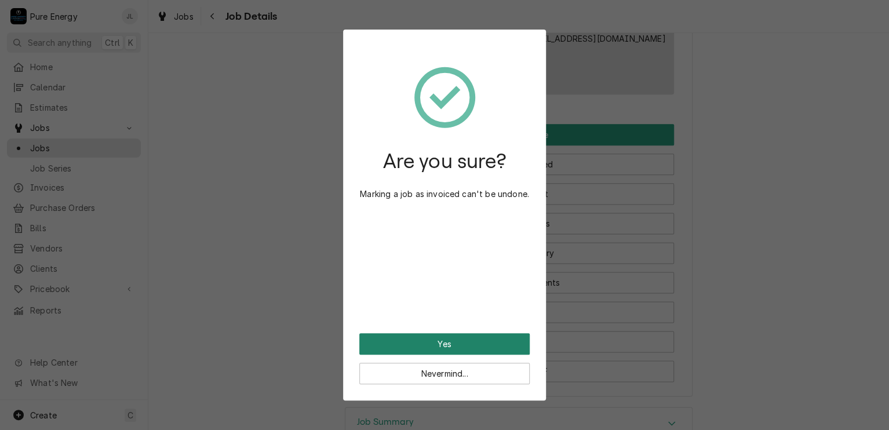
click at [447, 340] on button "Yes" at bounding box center [444, 343] width 170 height 21
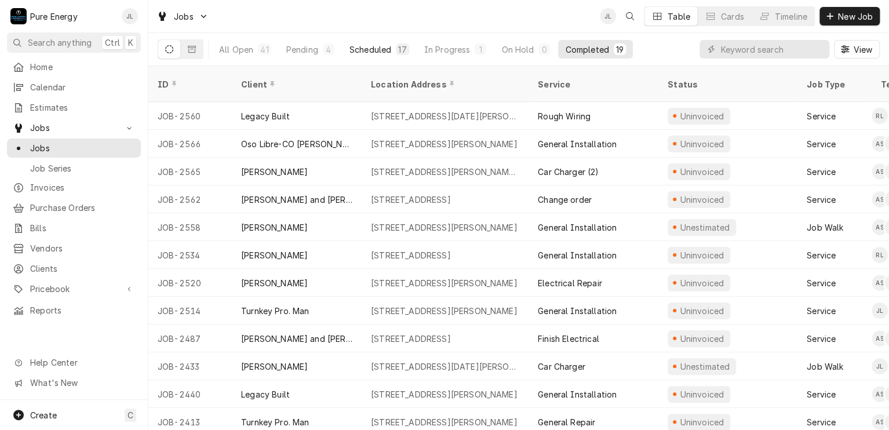
click at [372, 51] on div "Scheduled" at bounding box center [370, 49] width 42 height 12
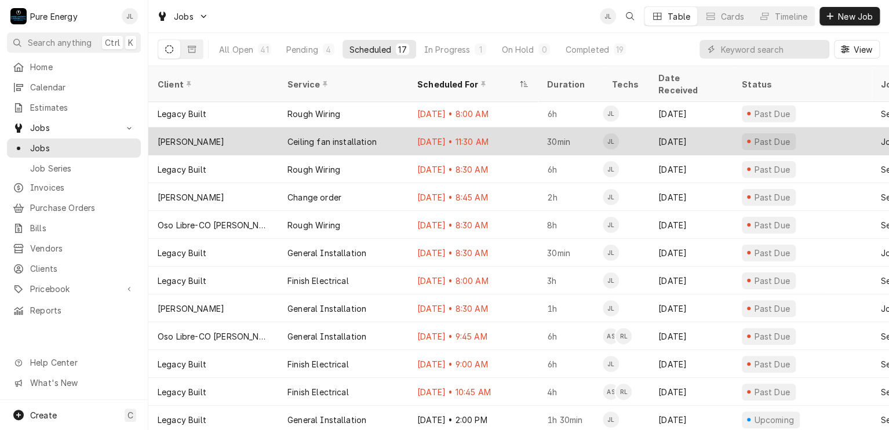
scroll to position [116, 0]
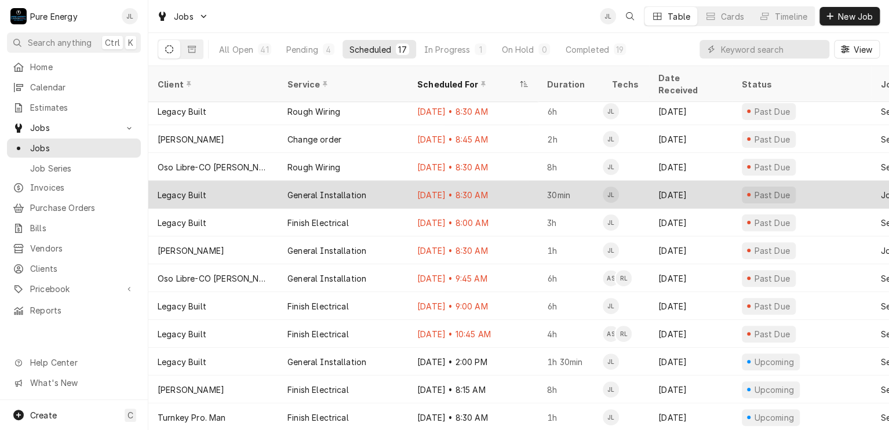
click at [507, 181] on div "[DATE] • 8:30 AM" at bounding box center [473, 195] width 130 height 28
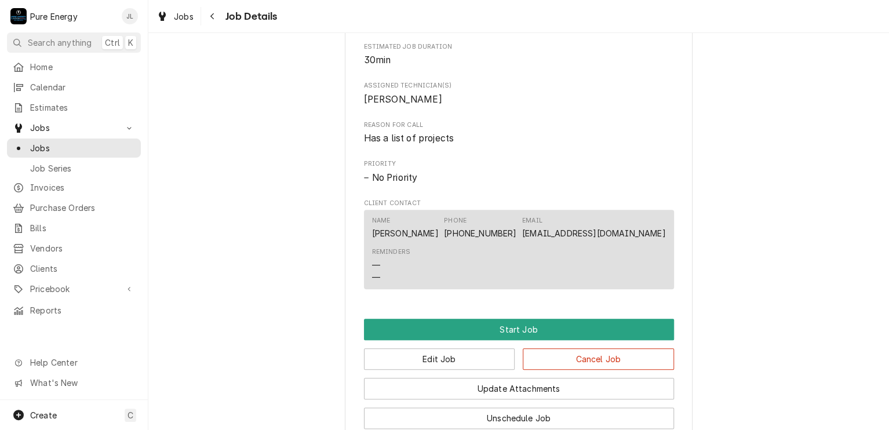
scroll to position [595, 0]
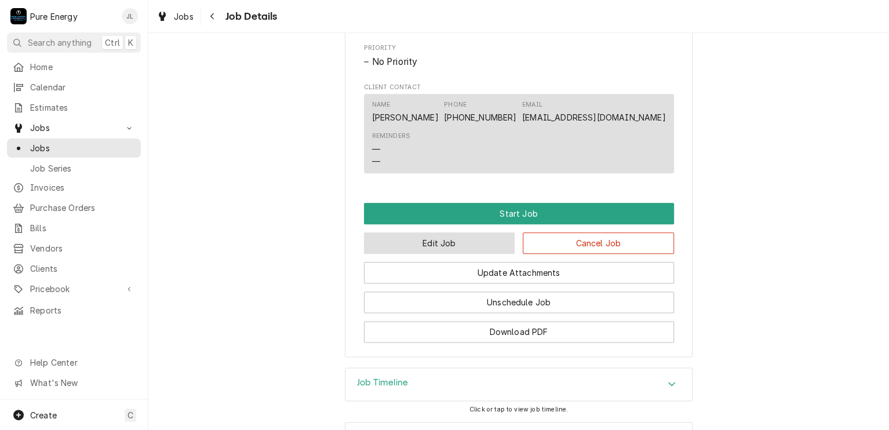
click at [489, 254] on button "Edit Job" at bounding box center [439, 242] width 151 height 21
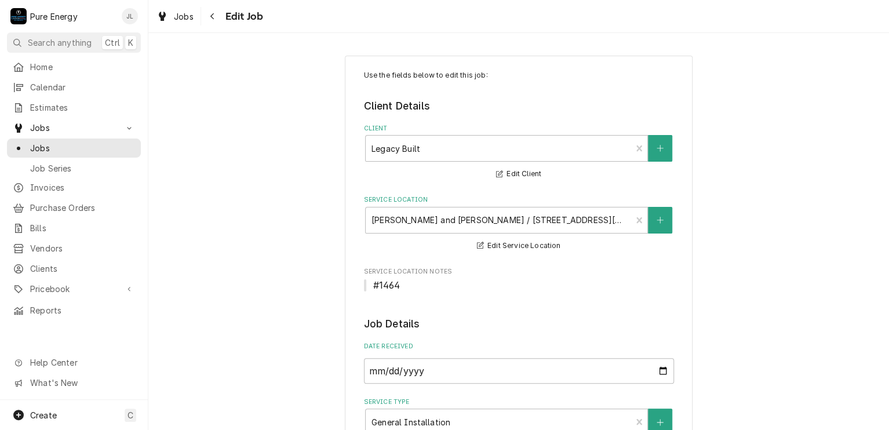
type textarea "x"
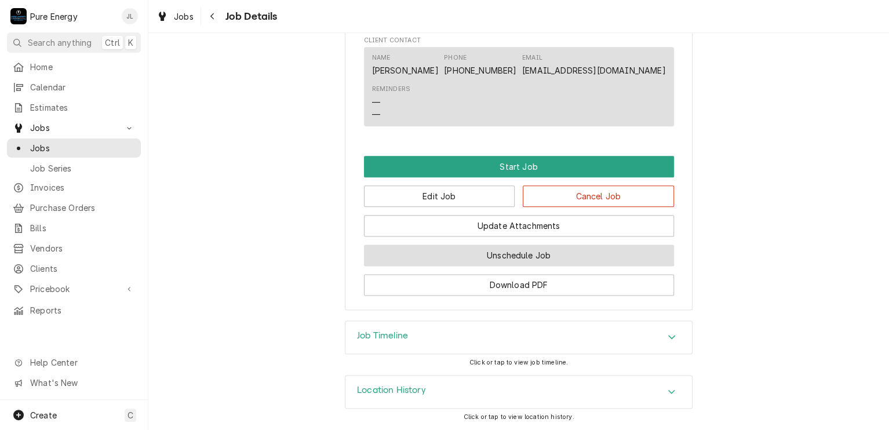
scroll to position [595, 0]
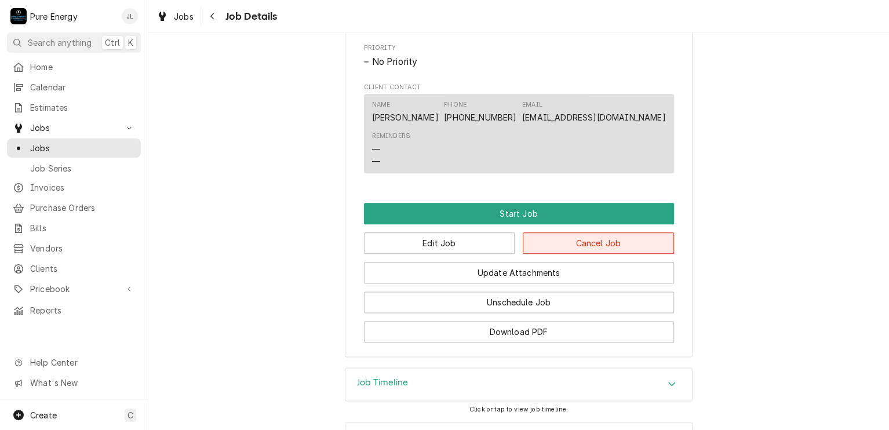
click at [570, 253] on button "Cancel Job" at bounding box center [597, 242] width 151 height 21
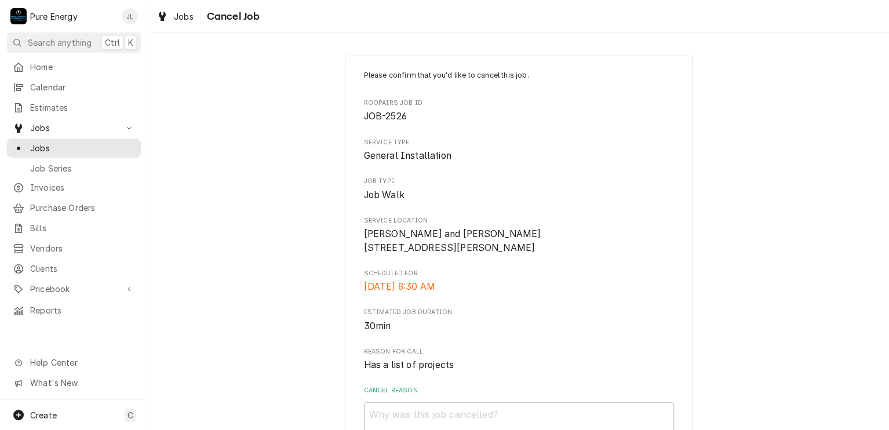
scroll to position [108, 0]
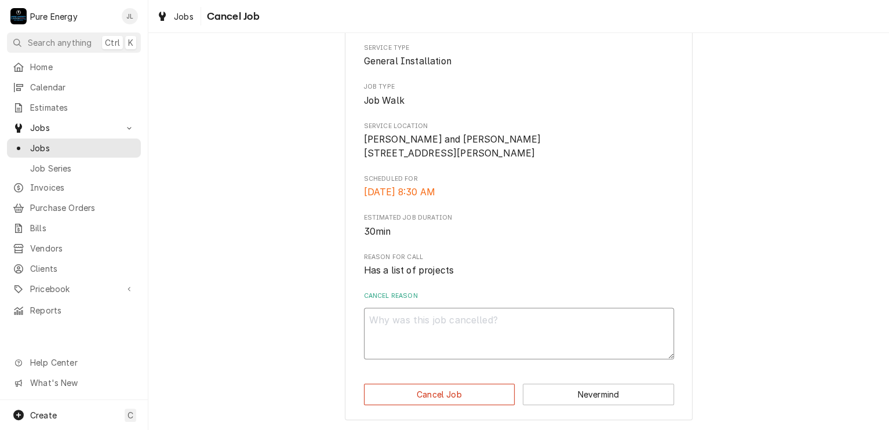
click at [445, 321] on textarea "Cancel Reason" at bounding box center [519, 334] width 310 height 52
type textarea "x"
type textarea "I"
type textarea "x"
type textarea "I di"
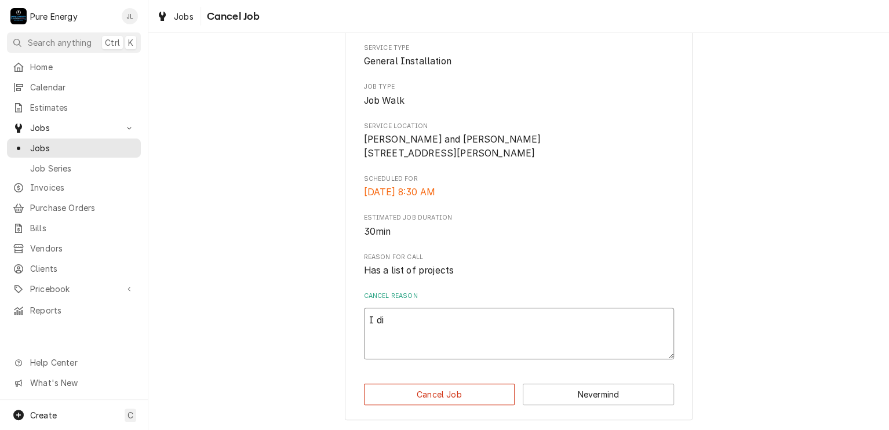
type textarea "x"
type textarea "I did"
type textarea "x"
type textarea "I did"
type textarea "x"
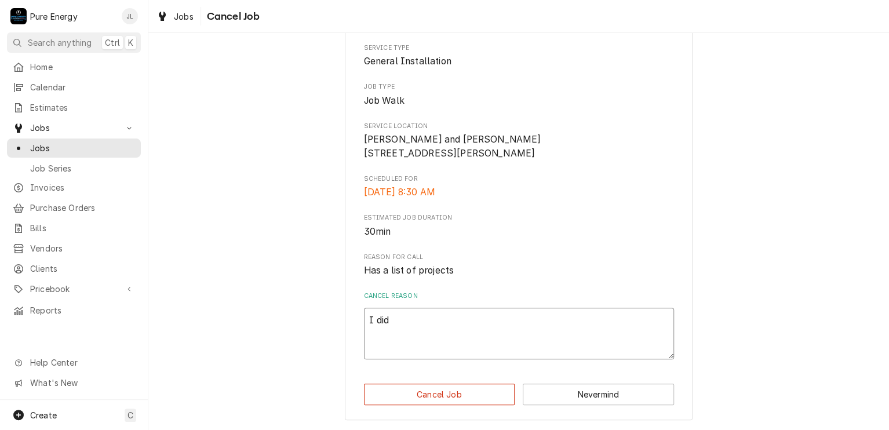
type textarea "I did j"
type textarea "x"
type textarea "I did jo"
type textarea "x"
type textarea "I did job"
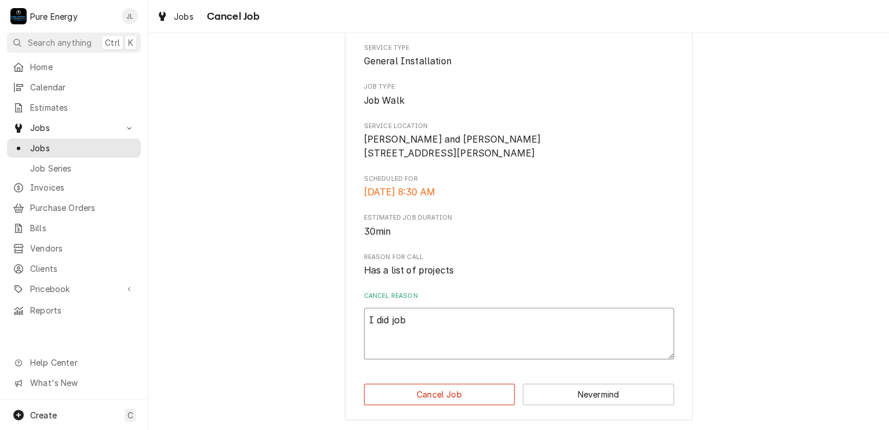
type textarea "x"
type textarea "I did job"
type textarea "x"
type textarea "I did job w"
type textarea "x"
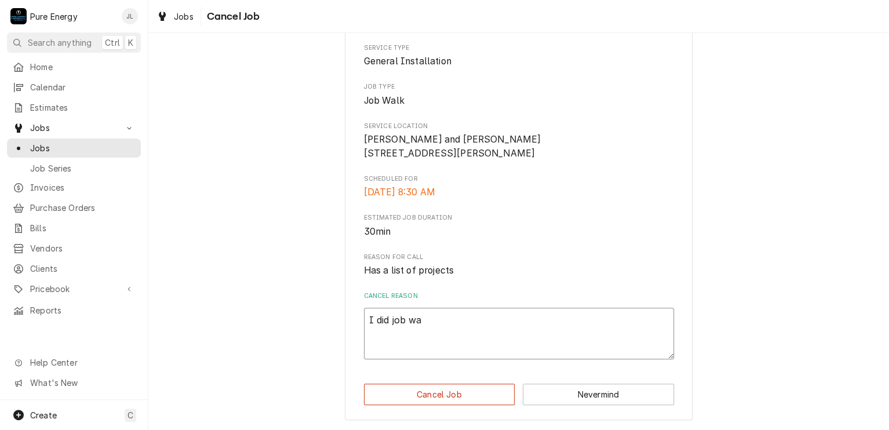
type textarea "I did job wal"
type textarea "x"
type textarea "I did job walk"
type textarea "x"
type textarea "I did job walk w"
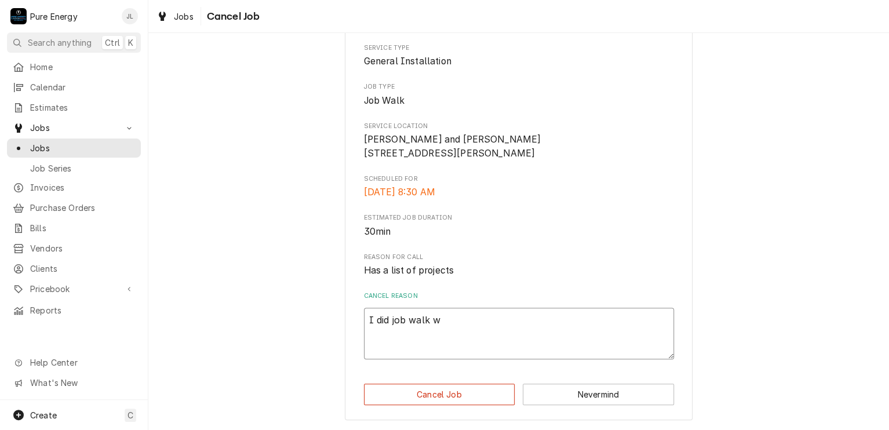
type textarea "x"
type textarea "I did job walk wi"
type textarea "x"
type textarea "I did job walk wit"
type textarea "x"
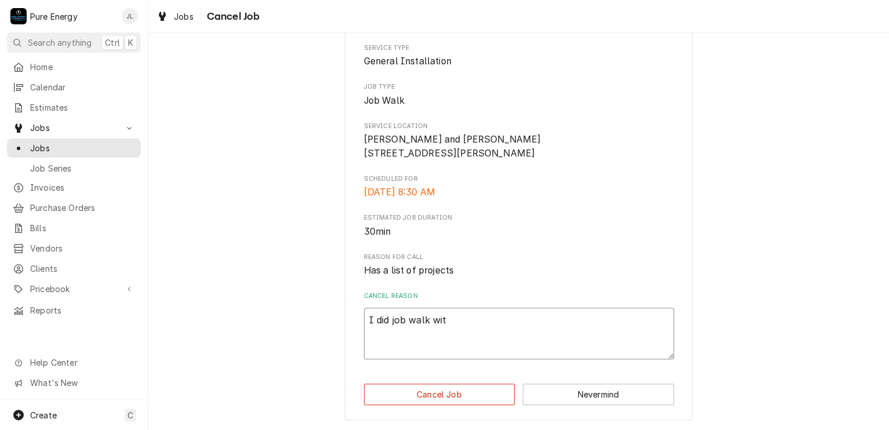
type textarea "I did job walk with"
type textarea "x"
type textarea "I did job walk with"
type textarea "x"
type textarea "I did job walk with J"
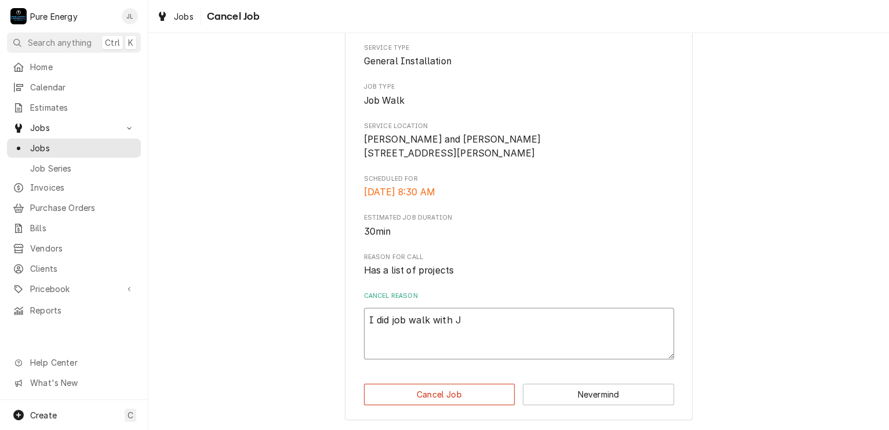
type textarea "x"
type textarea "I did job walk with Ju"
type textarea "x"
type textarea "I did job walk with Jus"
type textarea "x"
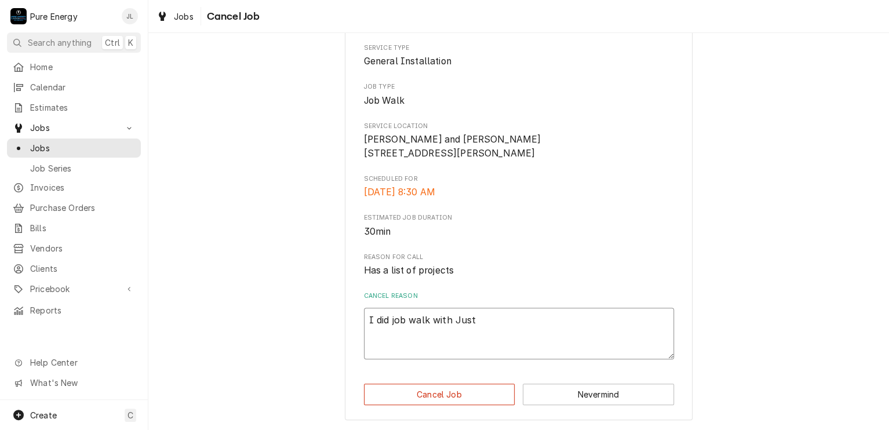
type textarea "I did job walk with Justi"
type textarea "x"
type textarea "I did job walk with Justin"
type textarea "x"
type textarea "I did job walk with Justin."
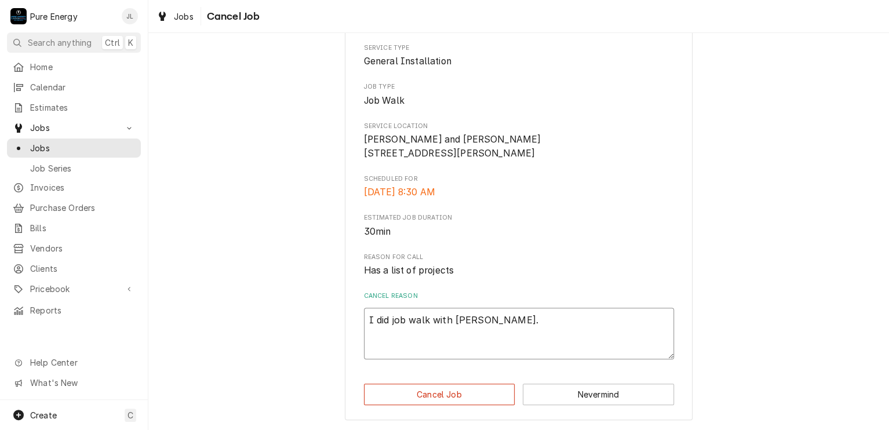
type textarea "x"
type textarea "I did job walk with Justin."
type textarea "x"
type textarea "I did job walk with Justin. G"
type textarea "x"
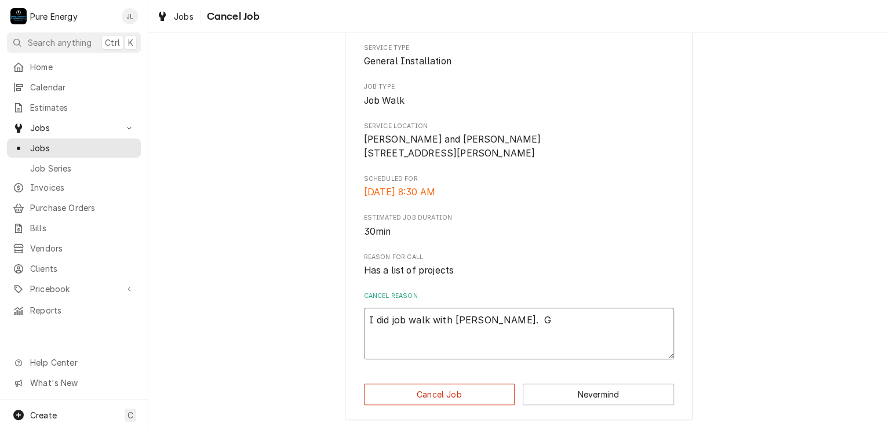
type textarea "I did job walk with Justin. Ga"
type textarea "x"
type textarea "I did job walk with Justin. Gav"
type textarea "x"
type textarea "I did job walk with Justin. Gave"
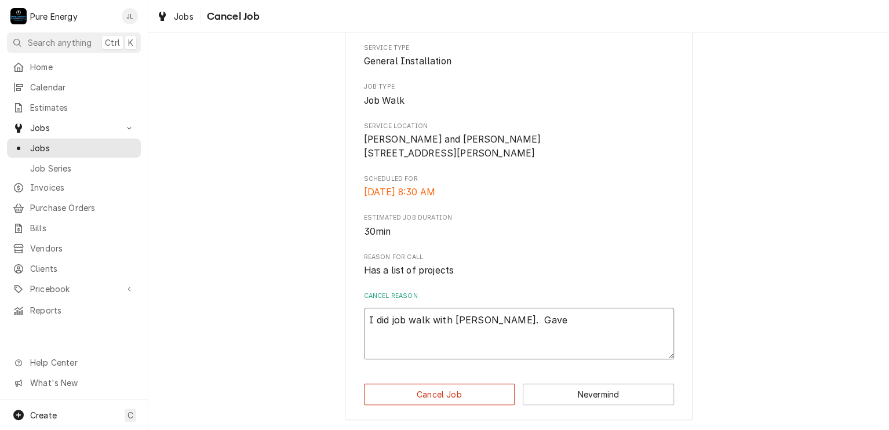
type textarea "x"
type textarea "I did job walk with Justin. Gave"
type textarea "x"
type textarea "I did job walk with Justin. Gave b"
type textarea "x"
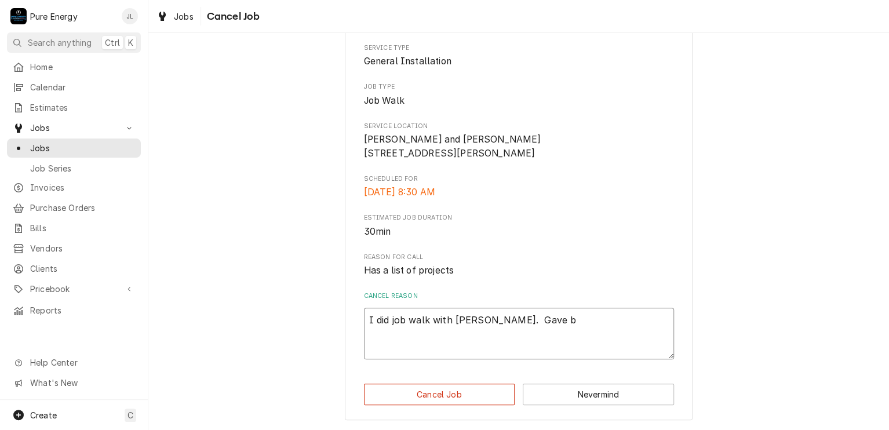
type textarea "I did job walk with Justin. Gave bi"
type textarea "x"
type textarea "I did job walk with Justin. Gave bid"
type textarea "x"
type textarea "I did job walk with Justin. Gave bid."
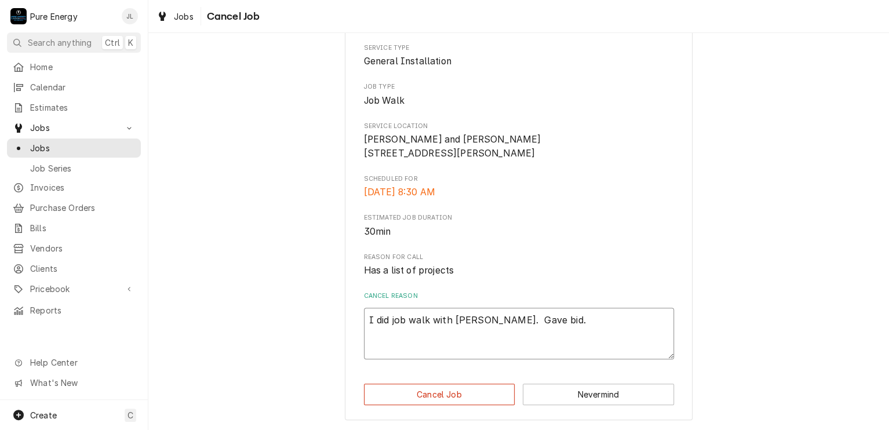
type textarea "x"
type textarea "I did job walk with Justin. Gave bid."
type textarea "x"
type textarea "I did job walk with Justin. Gave bid."
type textarea "x"
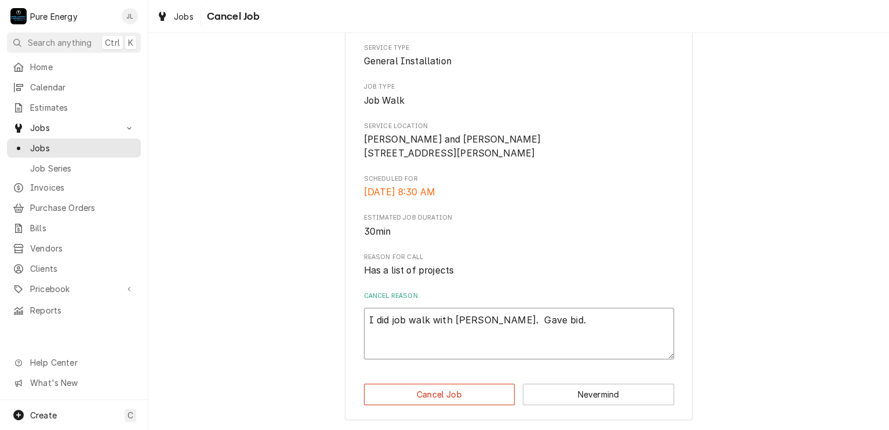
type textarea "I did job walk with Justin. Gave bid. I"
type textarea "x"
type textarea "I did job walk with Justin. Gave bid. It"
type textarea "x"
type textarea "I did job walk with Justin. Gave bid. It"
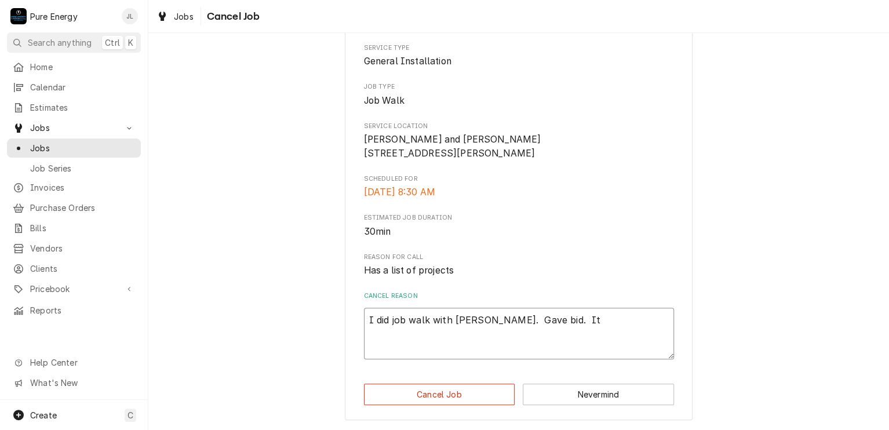
type textarea "x"
type textarea "I did job walk with Justin. Gave bid. It wi"
type textarea "x"
type textarea "I did job walk with Justin. Gave bid. It wil"
type textarea "x"
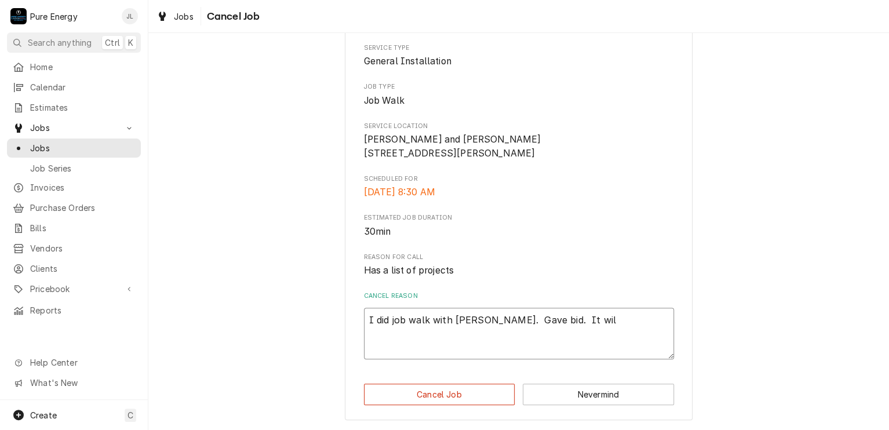
type textarea "I did job walk with Justin. Gave bid. It will"
type textarea "x"
type textarea "I did job walk with Justin. Gave bid. It will"
type textarea "x"
type textarea "I did job walk with Justin. Gave bid. It will p"
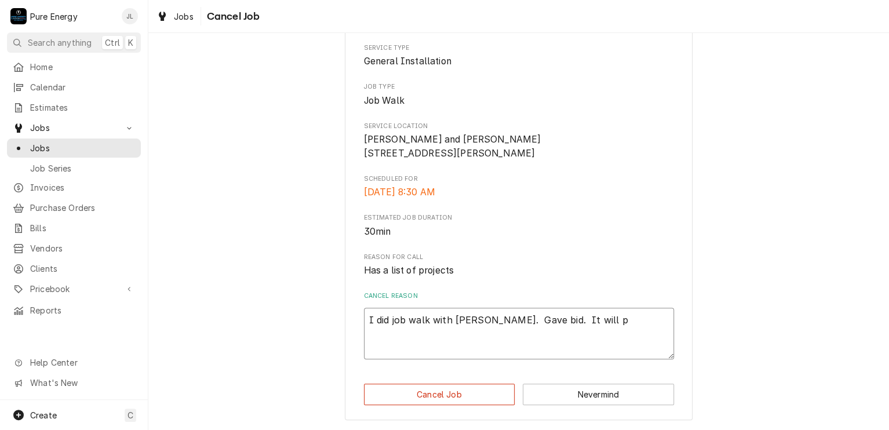
type textarea "x"
type textarea "I did job walk with Justin. Gave bid. It will pr"
type textarea "x"
type textarea "I did job walk with Justin. Gave bid. It will pro"
type textarea "x"
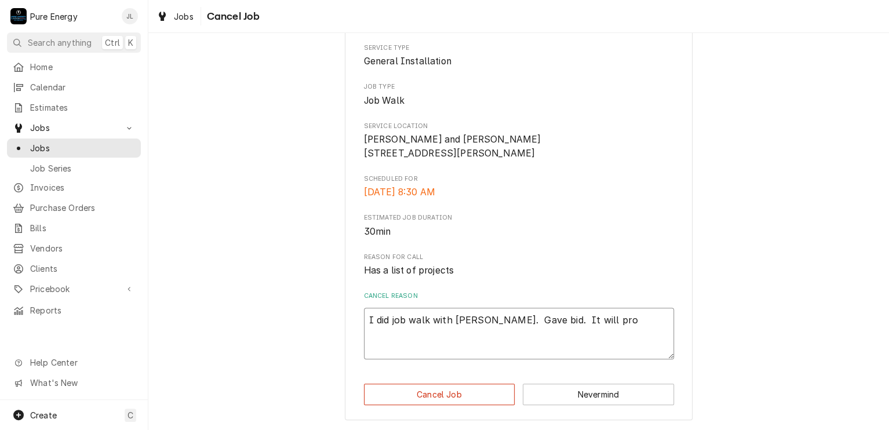
type textarea "I did job walk with Justin. Gave bid. It will proc"
type textarea "x"
type textarea "I did job walk with Justin. Gave bid. It will proce"
type textarea "x"
type textarea "I did job walk with Justin. Gave bid. It will procee"
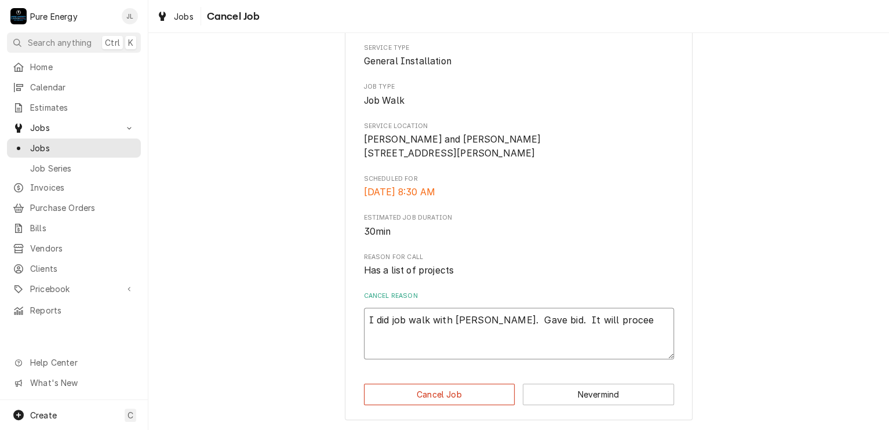
type textarea "x"
type textarea "I did job walk with Justin. Gave bid. It will proceed"
type textarea "x"
type textarea "I did job walk with Justin. Gave bid. It will proceed"
type textarea "x"
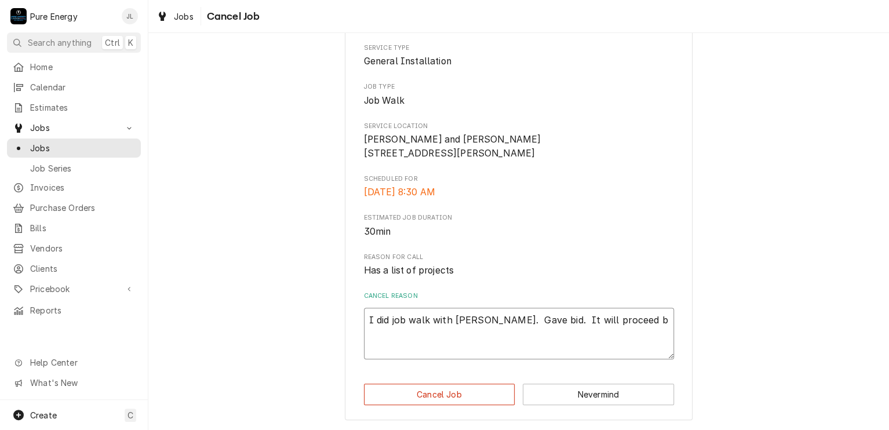
type textarea "I did job walk with Justin. Gave bid. It will proceed bu"
type textarea "x"
type textarea "I did job walk with Justin. Gave bid. It will proceed but"
type textarea "x"
type textarea "I did job walk with Justin. Gave bid. It will proceed but"
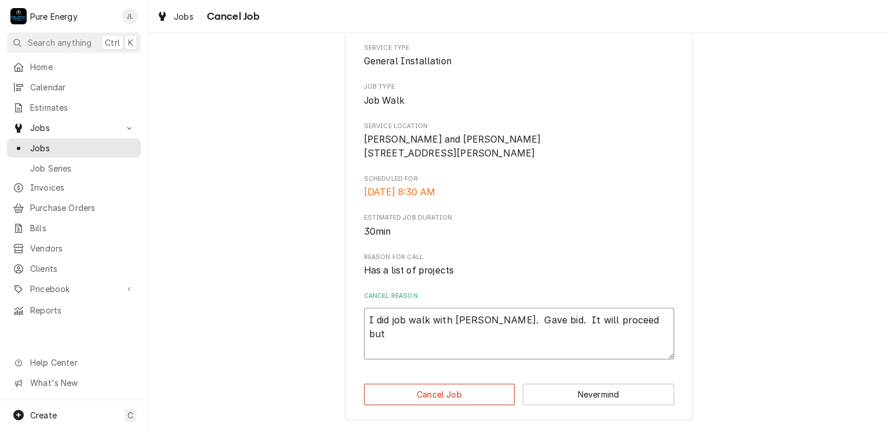
type textarea "x"
type textarea "I did job walk with Justin. Gave bid. It will proceed but o"
type textarea "x"
type textarea "I did job walk with Justin. Gave bid. It will proceed but on"
type textarea "x"
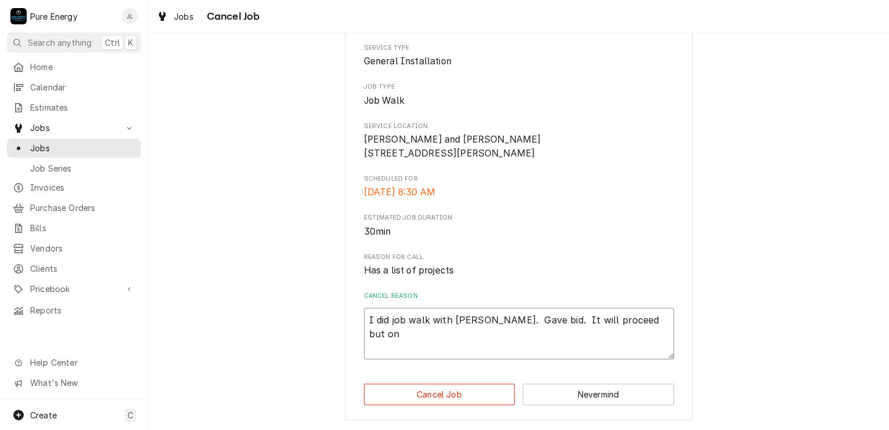
type textarea "I did job walk with Justin. Gave bid. It will proceed but on"
type textarea "x"
type textarea "I did job walk with Justin. Gave bid. It will proceed but on o"
type textarea "x"
type textarea "I did job walk with Justin. Gave bid. It will proceed but on oh"
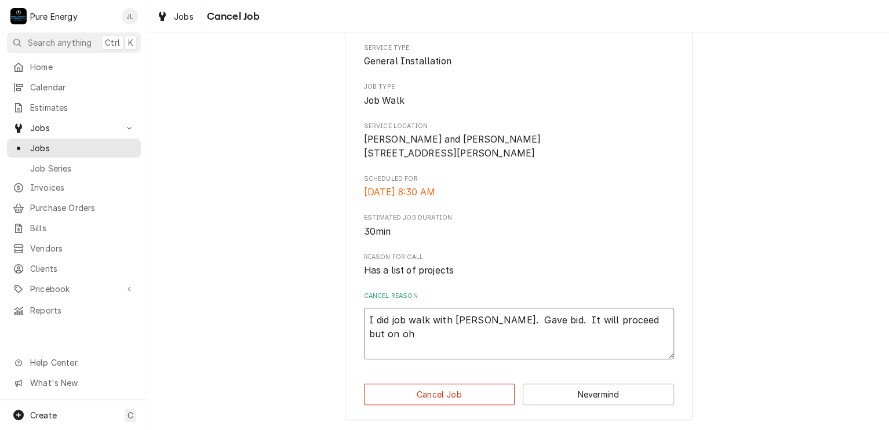
type textarea "x"
type textarea "I did job walk with Justin. Gave bid. It will proceed but on o"
type textarea "x"
type textarea "I did job walk with Justin. Gave bid. It will proceed but on"
type textarea "x"
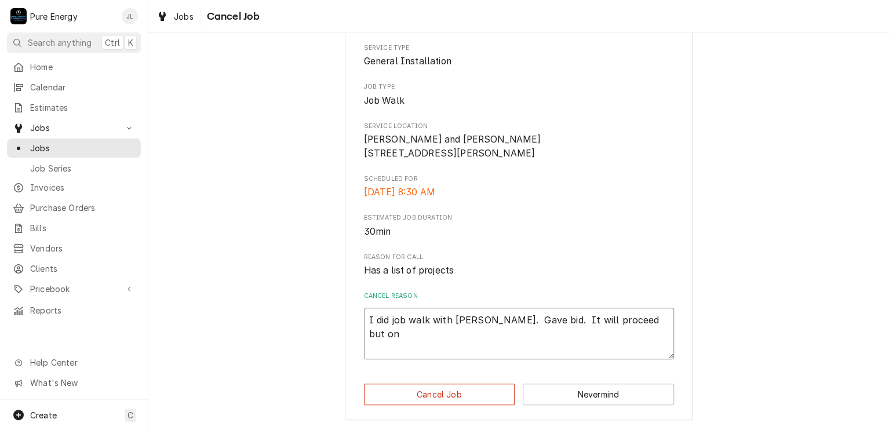
type textarea "I did job walk with Justin. Gave bid. It will proceed but on h"
type textarea "x"
type textarea "I did job walk with Justin. Gave bid. It will proceed but on ho"
type textarea "x"
type textarea "I did job walk with Justin. Gave bid. It will proceed but on hol"
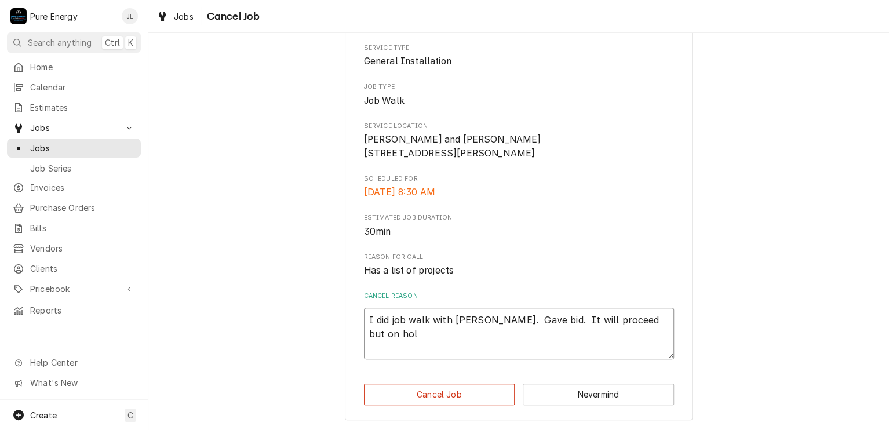
type textarea "x"
type textarea "I did job walk with Justin. Gave bid. It will proceed but on hold"
type textarea "x"
type textarea "I did job walk with Justin. Gave bid. It will proceed but on hold"
type textarea "x"
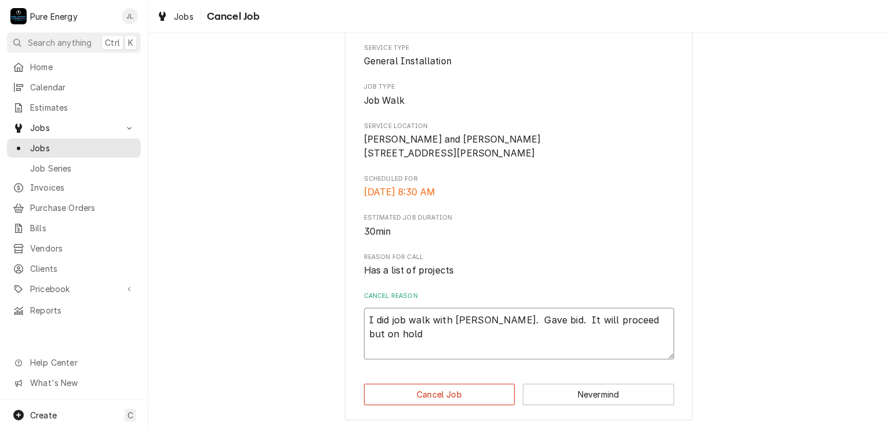
type textarea "I did job walk with Justin. Gave bid. It will proceed but on hold f"
type textarea "x"
type textarea "I did job walk with Justin. Gave bid. It will proceed but on hold fo"
type textarea "x"
type textarea "I did job walk with Justin. Gave bid. It will proceed but on hold for"
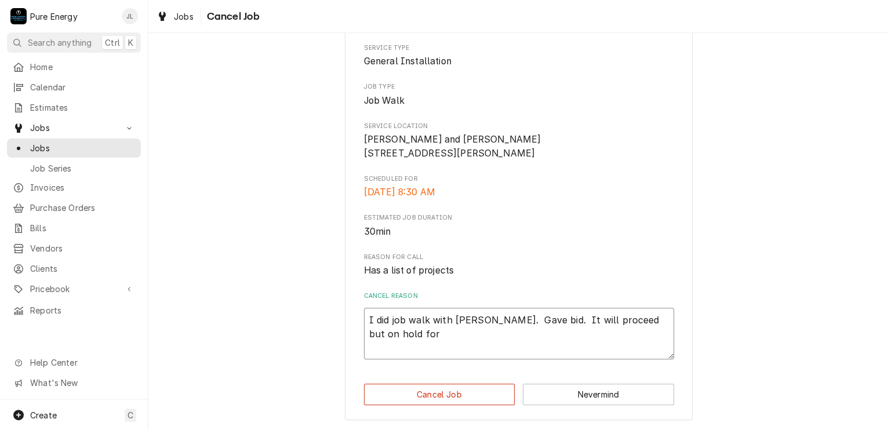
type textarea "x"
type textarea "I did job walk with Justin. Gave bid. It will proceed but on hold for a"
type textarea "x"
type textarea "I did job walk with Justin. Gave bid. It will proceed but on hold for a"
type textarea "x"
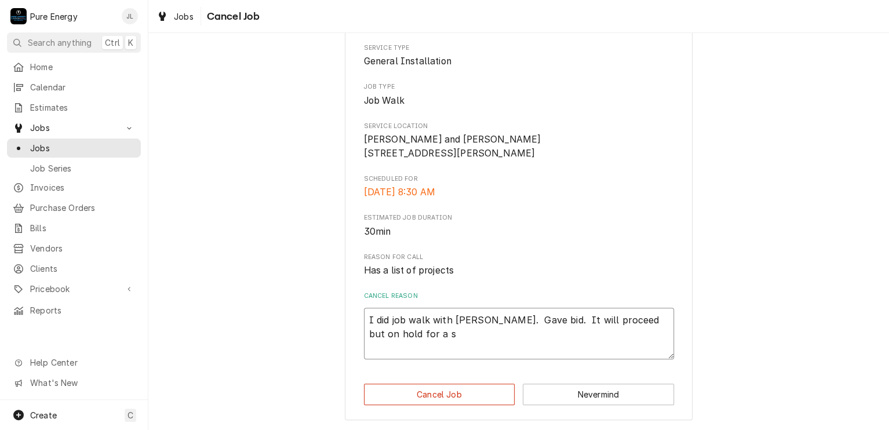
type textarea "I did job walk with Justin. Gave bid. It will proceed but on hold for a sh"
type textarea "x"
type textarea "I did job walk with Justin. Gave bid. It will proceed but on hold for a sho"
type textarea "x"
type textarea "I did job walk with Justin. Gave bid. It will proceed but on hold for a shor"
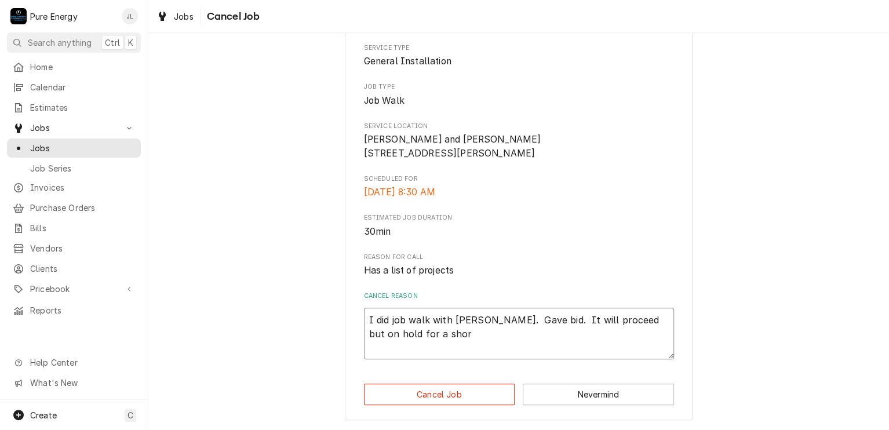
type textarea "x"
type textarea "I did job walk with Justin. Gave bid. It will proceed but on hold for a short"
type textarea "x"
type textarea "I did job walk with Justin. Gave bid. It will proceed but on hold for a short"
type textarea "x"
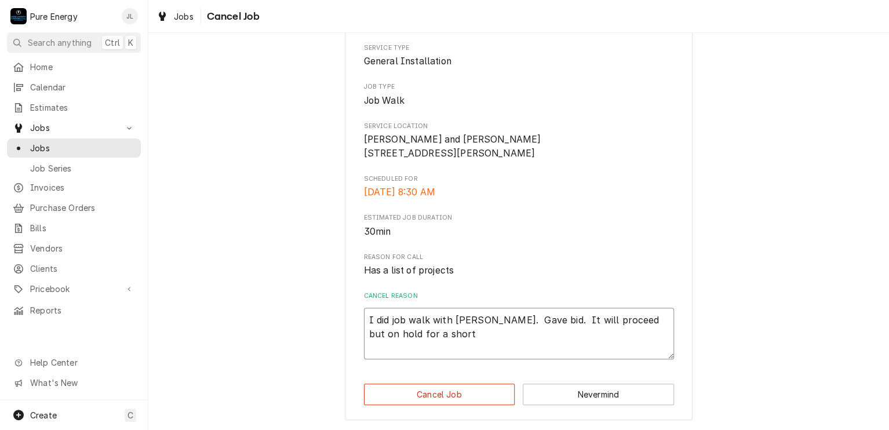
type textarea "I did job walk with Justin. Gave bid. It will proceed but on hold for a short b"
type textarea "x"
type textarea "I did job walk with Justin. Gave bid. It will proceed but on hold for a short bi"
type textarea "x"
type textarea "I did job walk with Justin. Gave bid. It will proceed but on hold for a short b…"
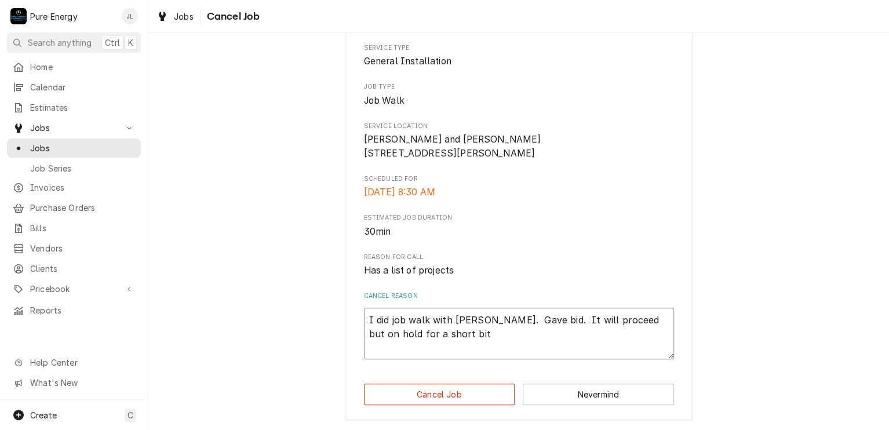
type textarea "x"
type textarea "I did job walk with Justin. Gave bid. It will proceed but on hold for a short b…"
type textarea "x"
type textarea "I did job walk with Justin. Gave bid. It will proceed but on hold for a short b…"
click at [441, 390] on button "Cancel Job" at bounding box center [439, 393] width 151 height 21
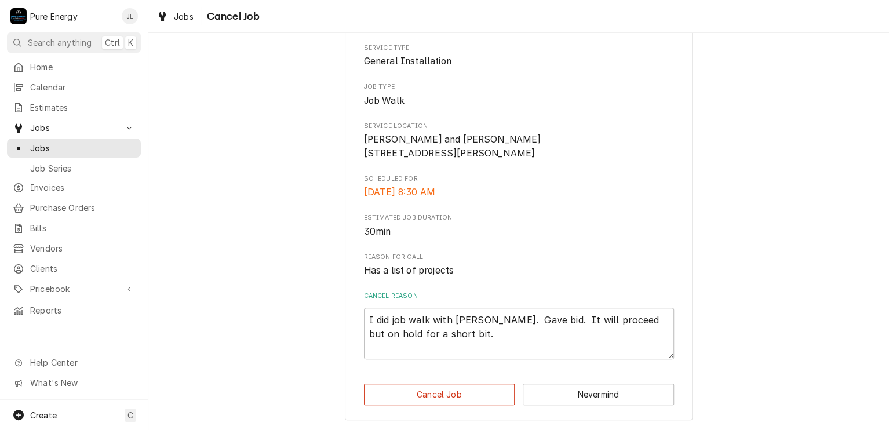
type textarea "x"
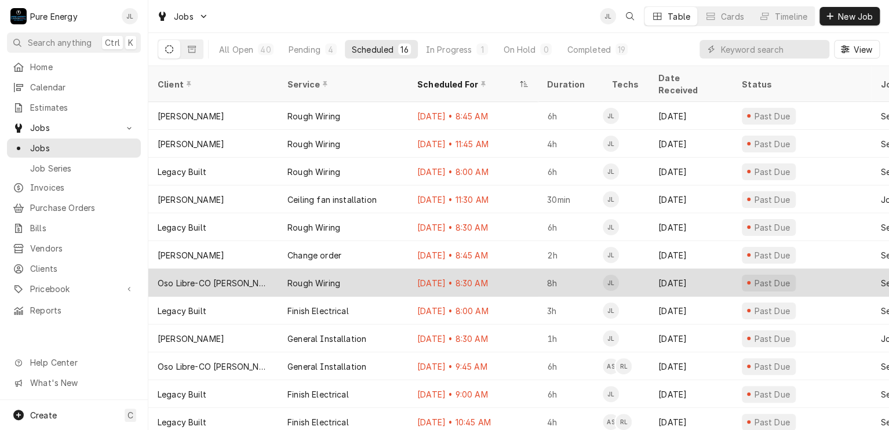
click at [520, 269] on div "[DATE] • 8:30 AM" at bounding box center [473, 283] width 130 height 28
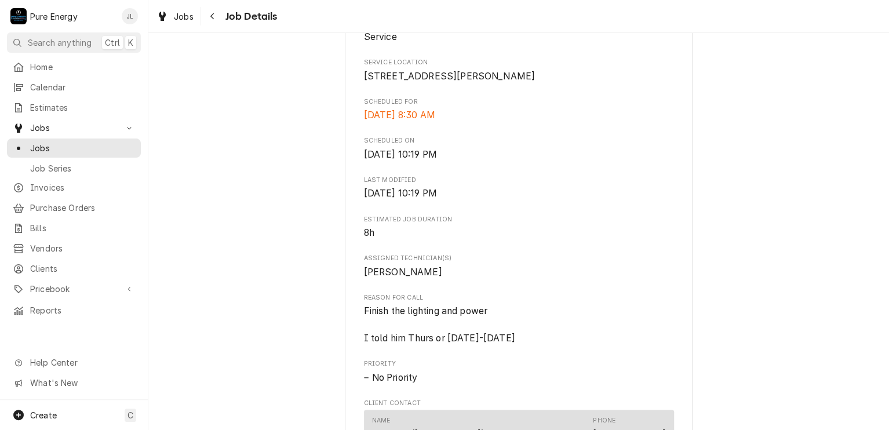
scroll to position [81, 0]
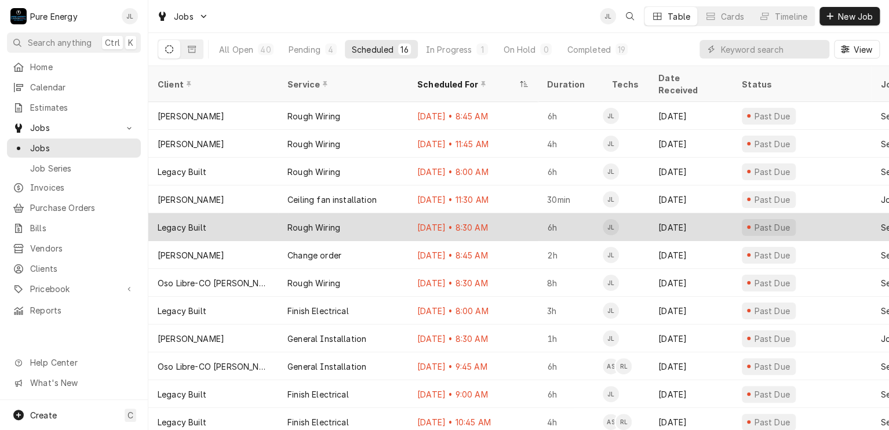
scroll to position [58, 0]
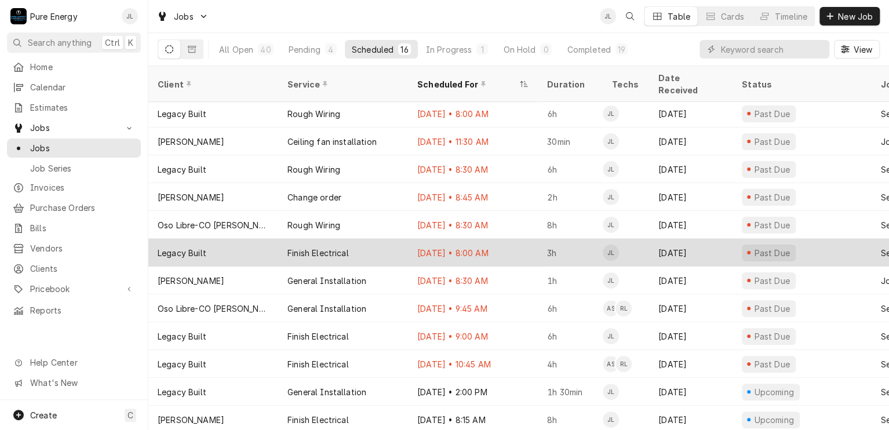
click at [520, 239] on div "Aug 16 • 8:00 AM" at bounding box center [473, 253] width 130 height 28
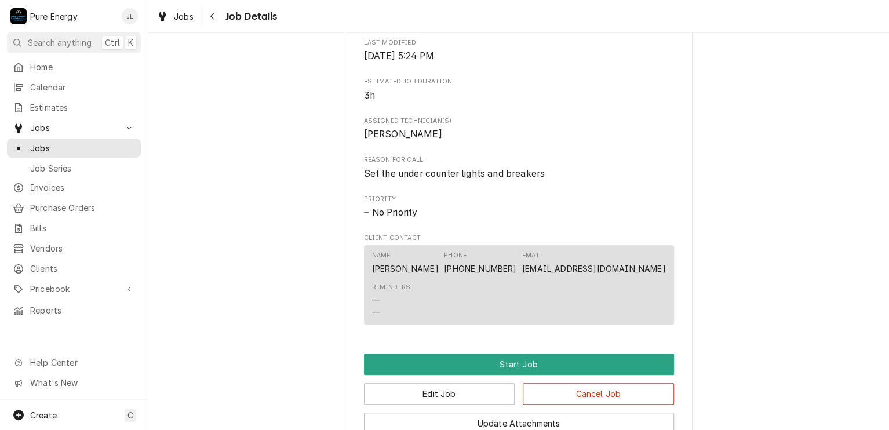
scroll to position [463, 0]
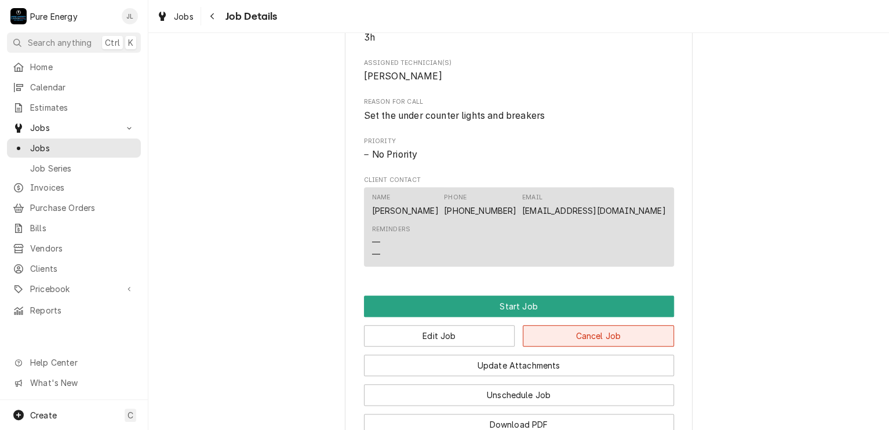
click at [562, 346] on button "Cancel Job" at bounding box center [597, 335] width 151 height 21
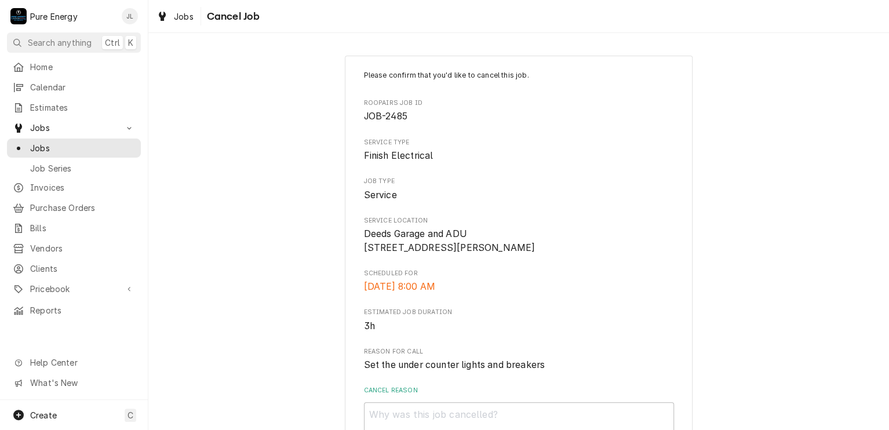
scroll to position [108, 0]
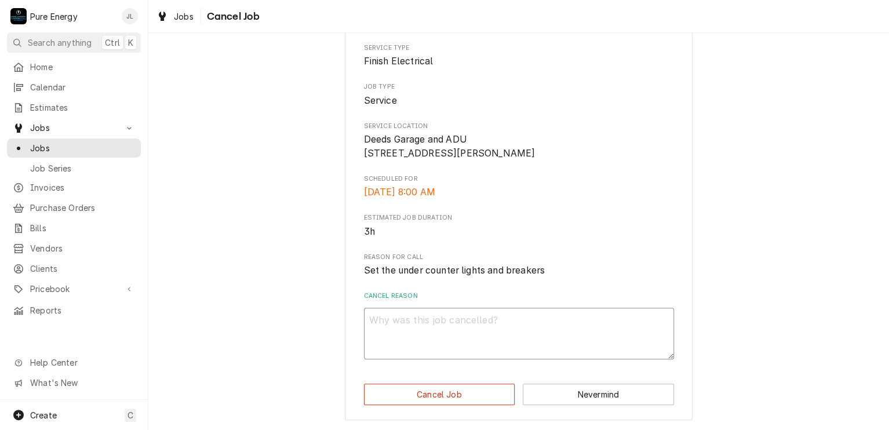
click at [408, 327] on textarea "Cancel Reason" at bounding box center [519, 334] width 310 height 52
type textarea "x"
type textarea "N"
type textarea "x"
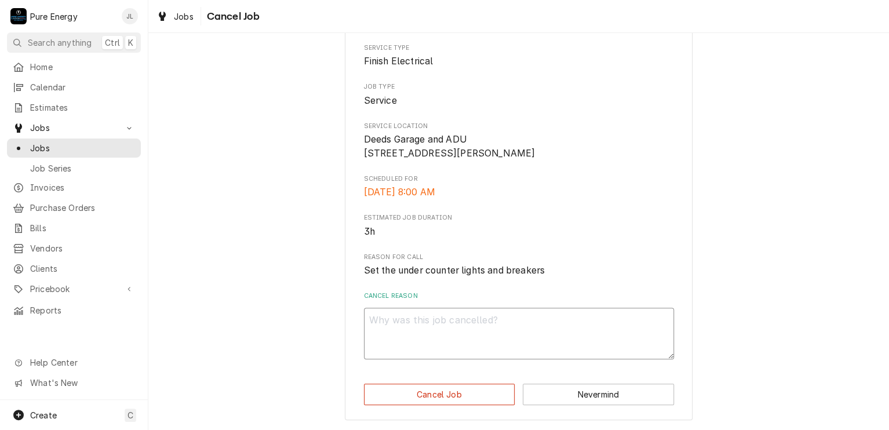
type textarea "S"
type textarea "x"
type textarea "SO"
type textarea "x"
type textarea "SOr"
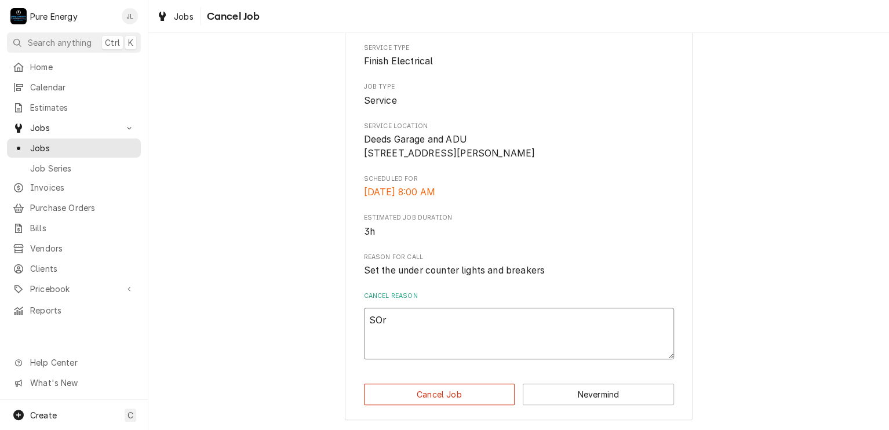
type textarea "x"
type textarea "SOrt"
type textarea "x"
type textarea "SOr"
type textarea "x"
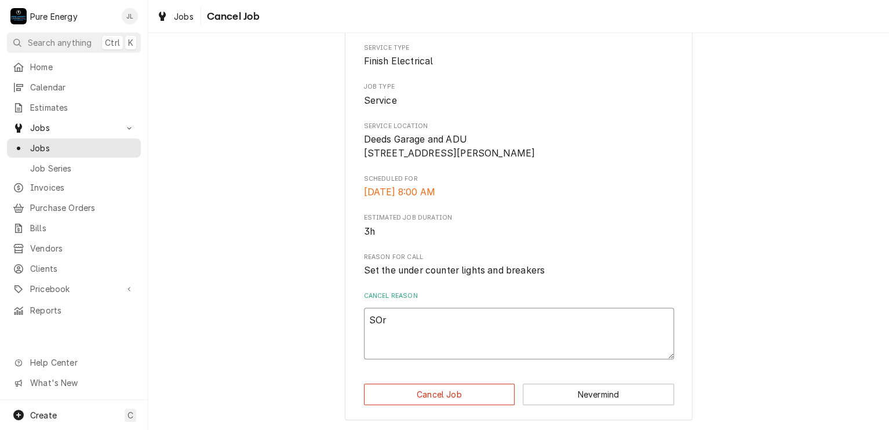
type textarea "SO"
type textarea "x"
type textarea "S"
type textarea "x"
type textarea "So"
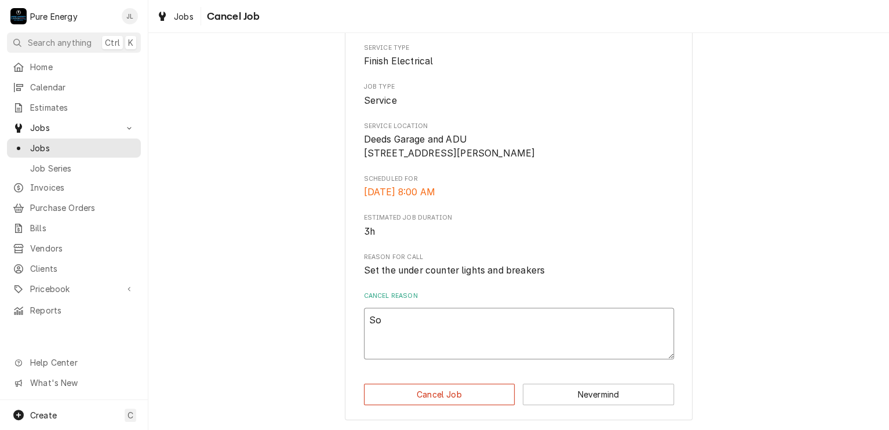
type textarea "x"
type textarea "Sor"
type textarea "x"
type textarea "Sort"
type textarea "x"
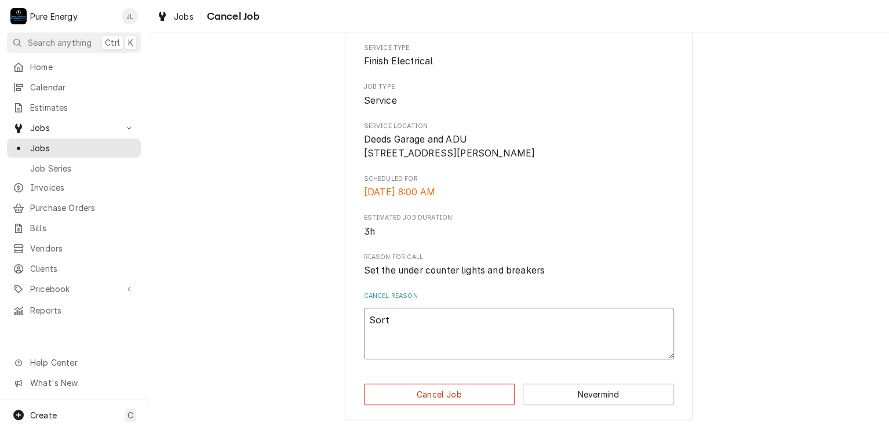
type textarea "Sorti"
type textarea "x"
type textarea "Sortin"
type textarea "x"
type textarea "Sorting"
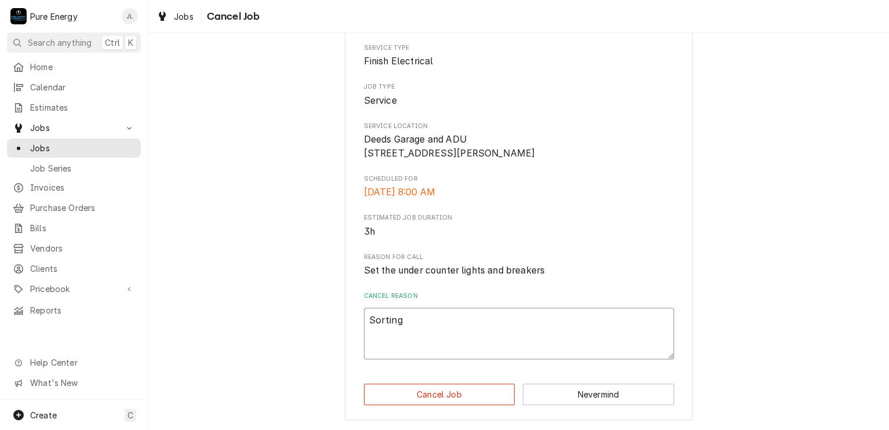
type textarea "x"
type textarea "Sorting o"
type textarea "x"
type textarea "Sorting ou"
type textarea "x"
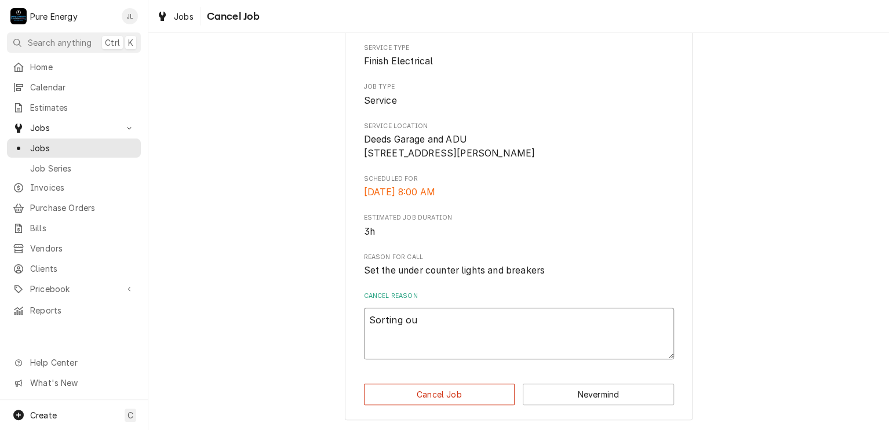
type textarea "Sorting out"
type textarea "x"
type textarea "Sorting out"
click at [421, 391] on button "Cancel Job" at bounding box center [439, 393] width 151 height 21
type textarea "x"
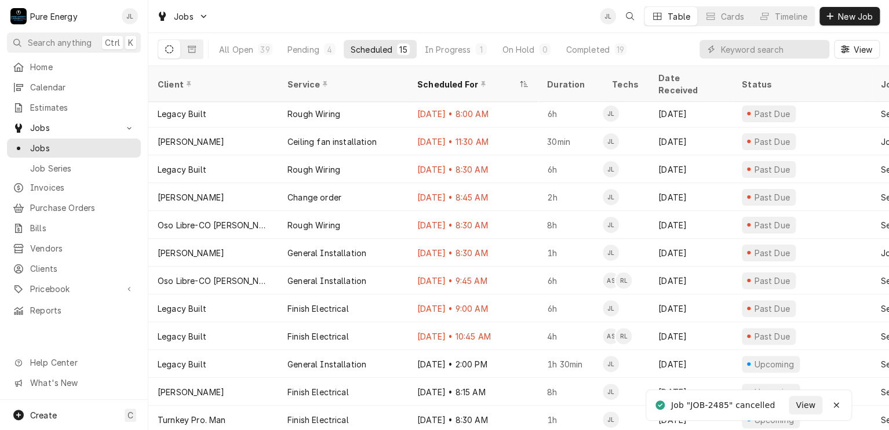
scroll to position [84, 0]
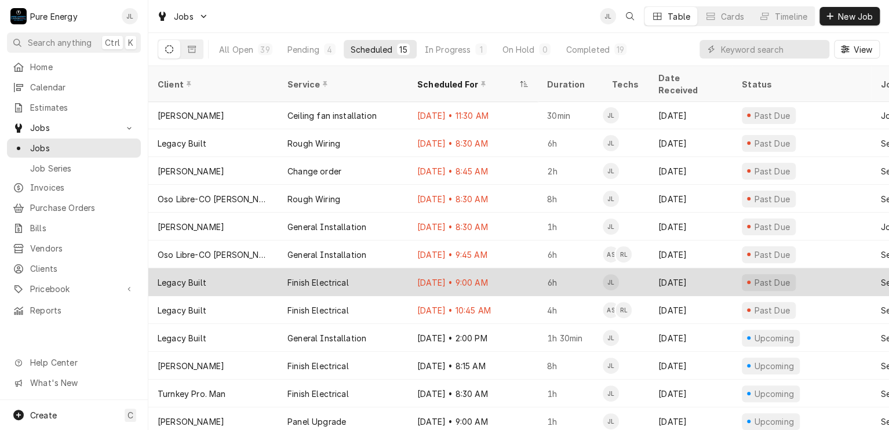
click at [513, 268] on div "[DATE] • 9:00 AM" at bounding box center [473, 282] width 130 height 28
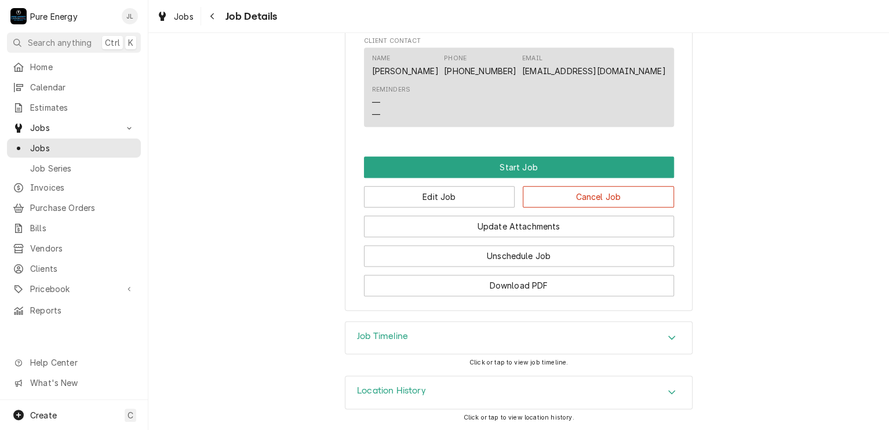
scroll to position [642, 0]
click at [588, 196] on button "Cancel Job" at bounding box center [597, 196] width 151 height 21
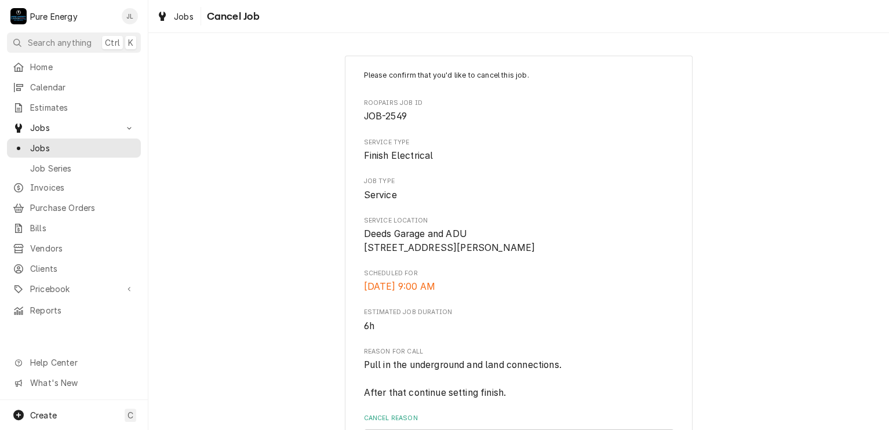
scroll to position [135, 0]
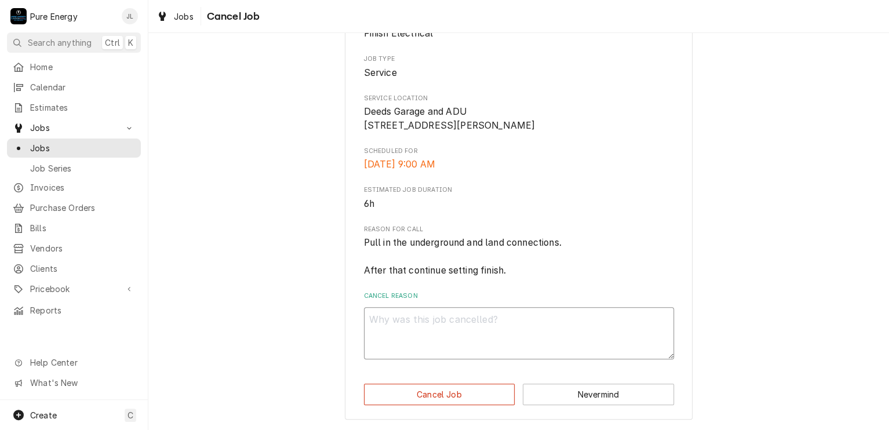
click at [374, 331] on textarea "Cancel Reason" at bounding box center [519, 333] width 310 height 52
type textarea "x"
type textarea "So"
type textarea "x"
type textarea "Sor"
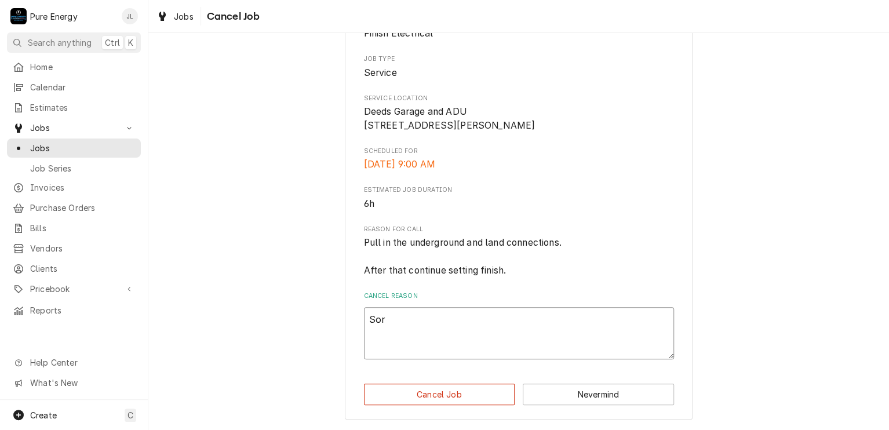
type textarea "x"
type textarea "Sort"
type textarea "x"
type textarea "Sorti"
type textarea "x"
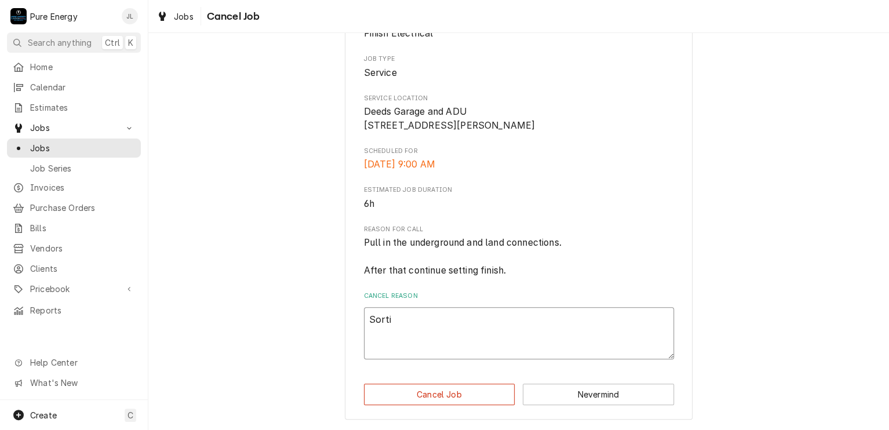
type textarea "Sortin"
type textarea "x"
type textarea "Sorting"
type textarea "x"
type textarea "Sorting o"
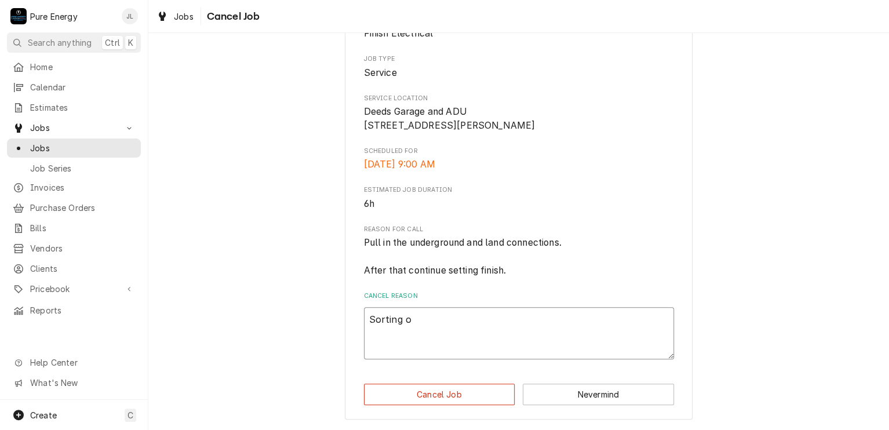
type textarea "x"
type textarea "Sorting ou"
type textarea "x"
type textarea "Sorting out"
click at [408, 387] on button "Cancel Job" at bounding box center [439, 393] width 151 height 21
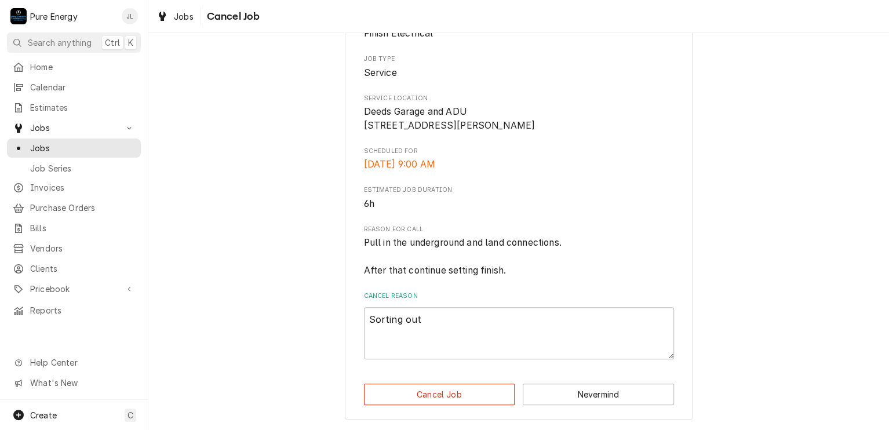
type textarea "x"
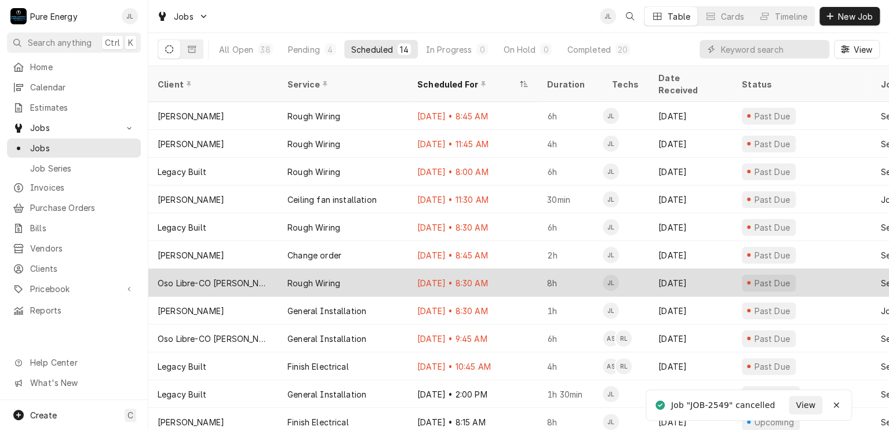
scroll to position [56, 0]
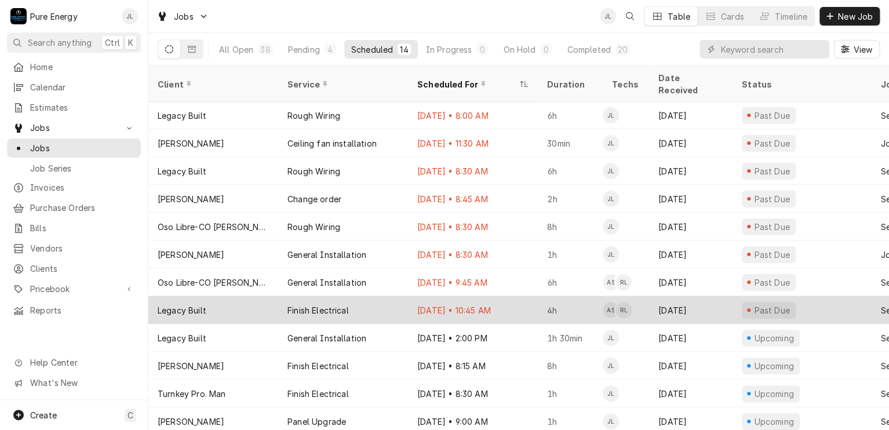
click at [526, 296] on div "[DATE] • 10:45 AM" at bounding box center [473, 310] width 130 height 28
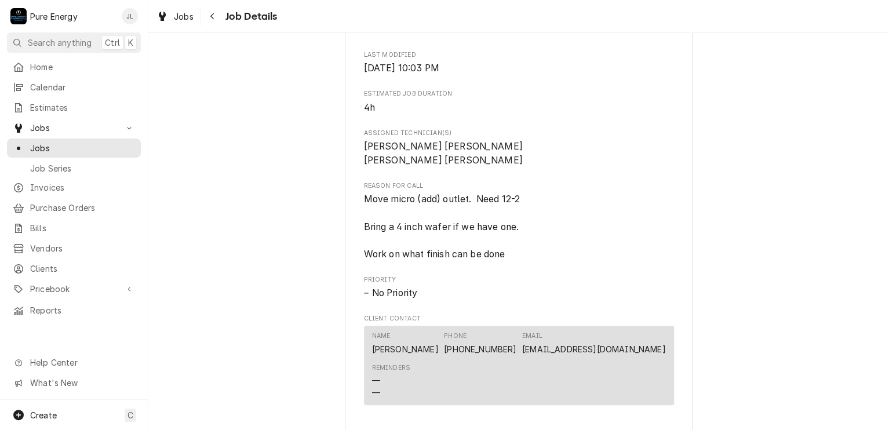
scroll to position [683, 0]
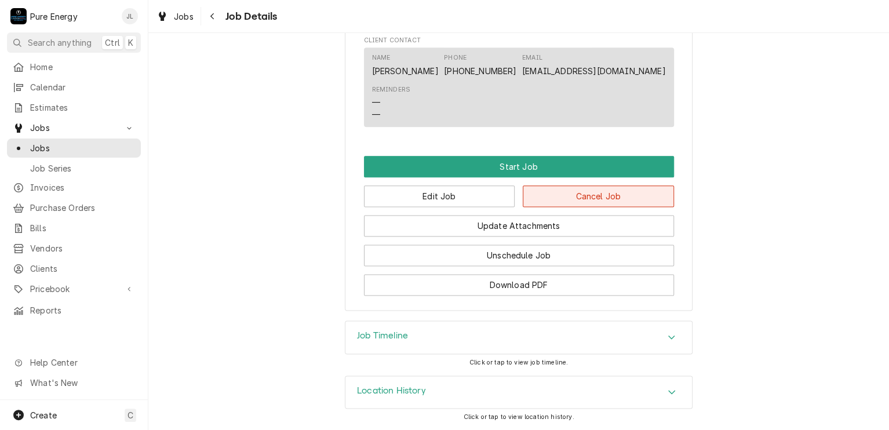
click at [595, 192] on button "Cancel Job" at bounding box center [597, 195] width 151 height 21
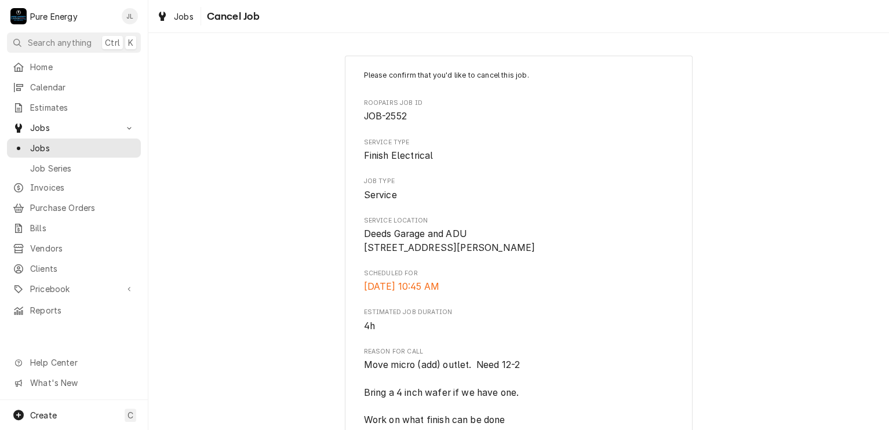
scroll to position [162, 0]
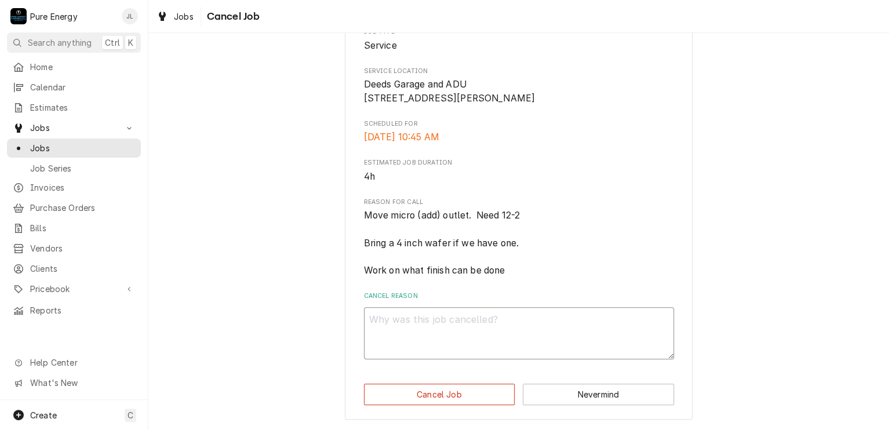
click at [424, 317] on textarea "Cancel Reason" at bounding box center [519, 333] width 310 height 52
type textarea "x"
type textarea "So"
type textarea "x"
type textarea "Sor"
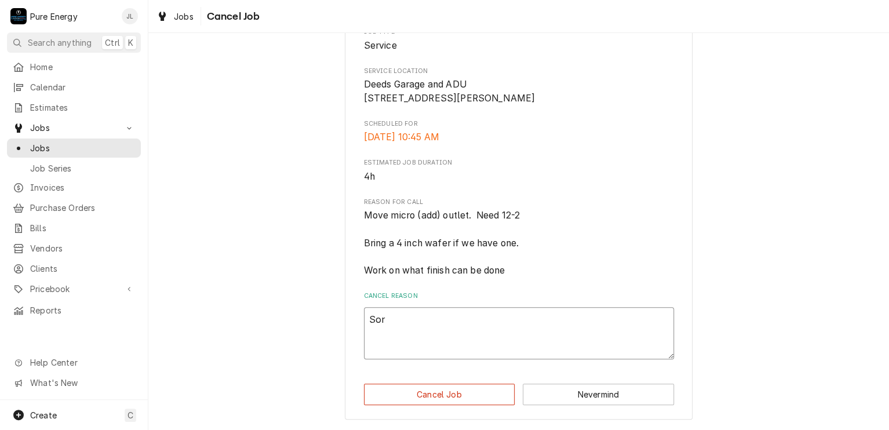
type textarea "x"
type textarea "Sorti"
type textarea "x"
type textarea "Sortin"
type textarea "x"
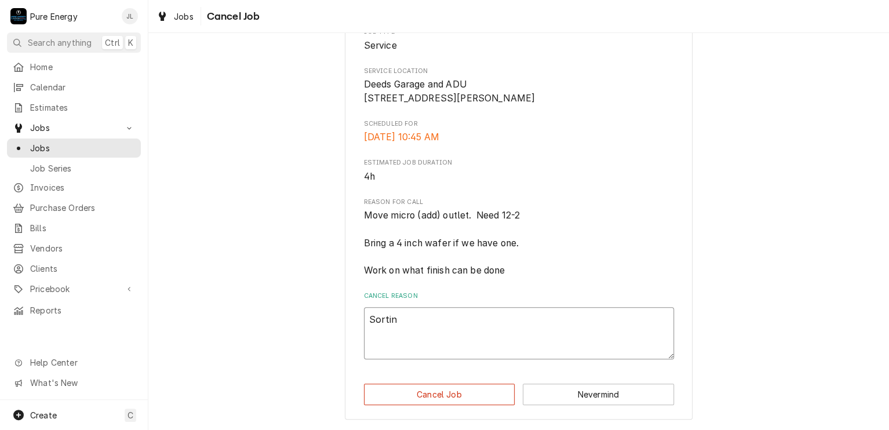
type textarea "Sorting"
type textarea "x"
type textarea "Sorting"
type textarea "x"
type textarea "Sorting o"
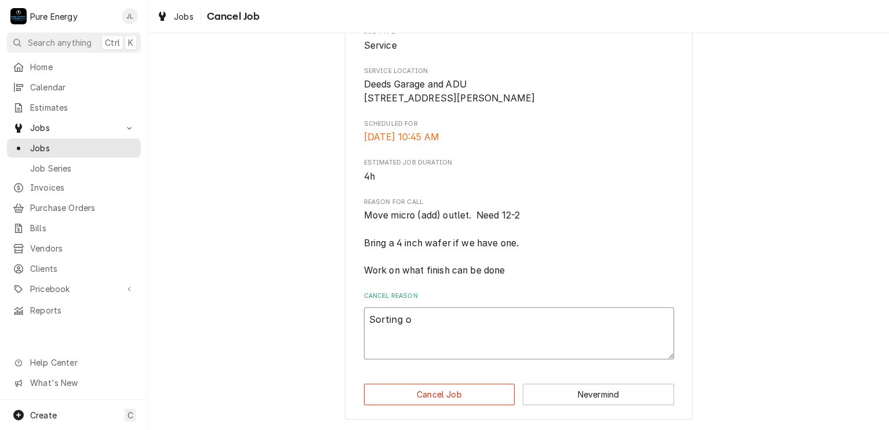
type textarea "x"
type textarea "Sorting ou"
type textarea "x"
type textarea "Sorting out"
click at [406, 398] on button "Cancel Job" at bounding box center [439, 393] width 151 height 21
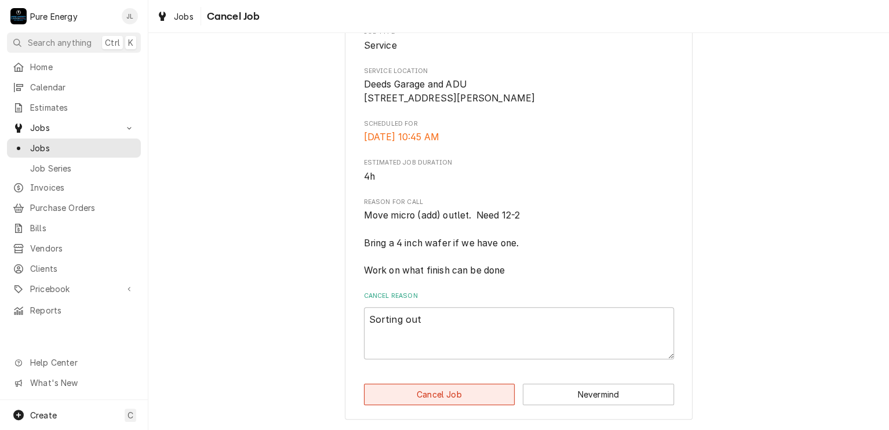
type textarea "x"
